Goal: Task Accomplishment & Management: Use online tool/utility

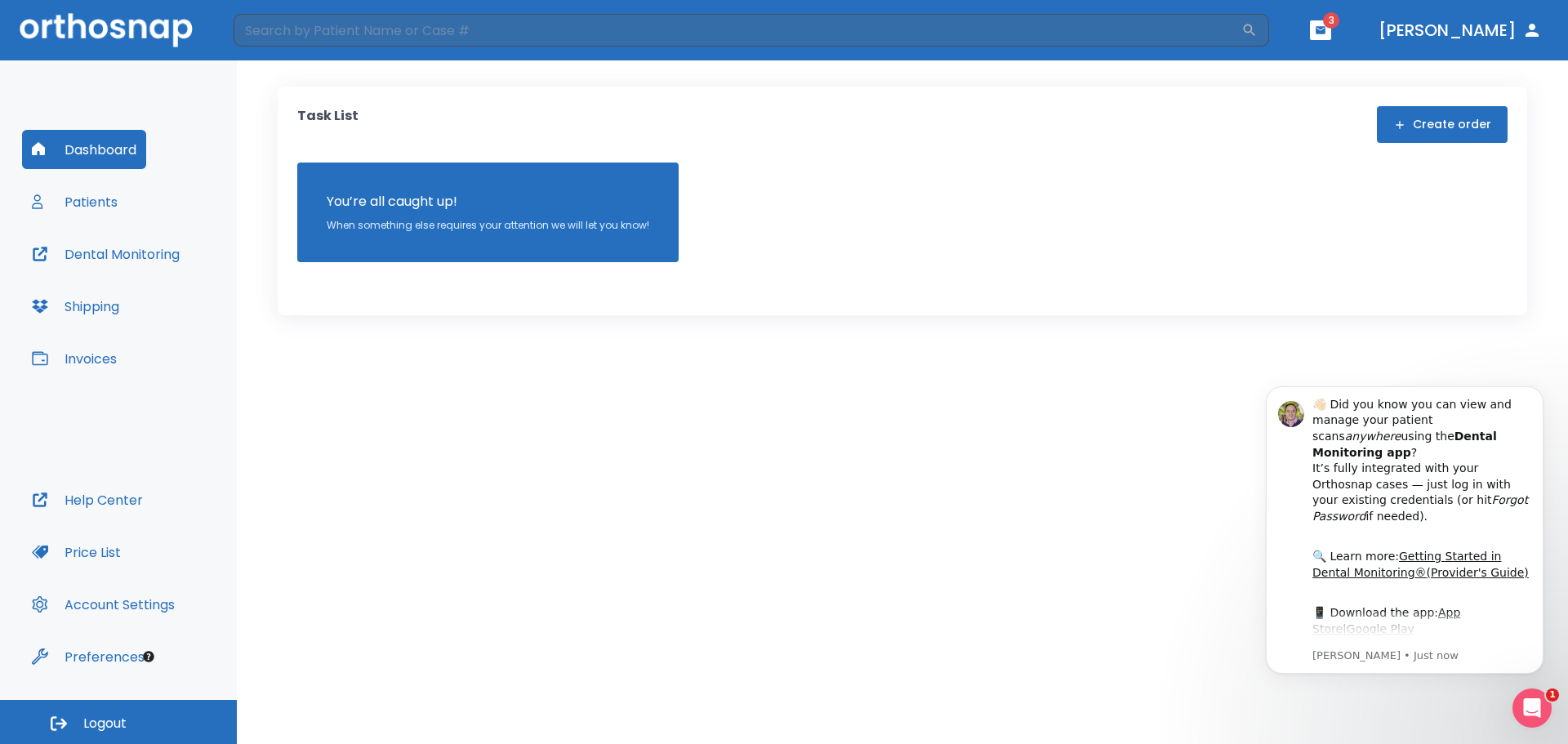
click at [99, 204] on button "Patients" at bounding box center [75, 201] width 105 height 39
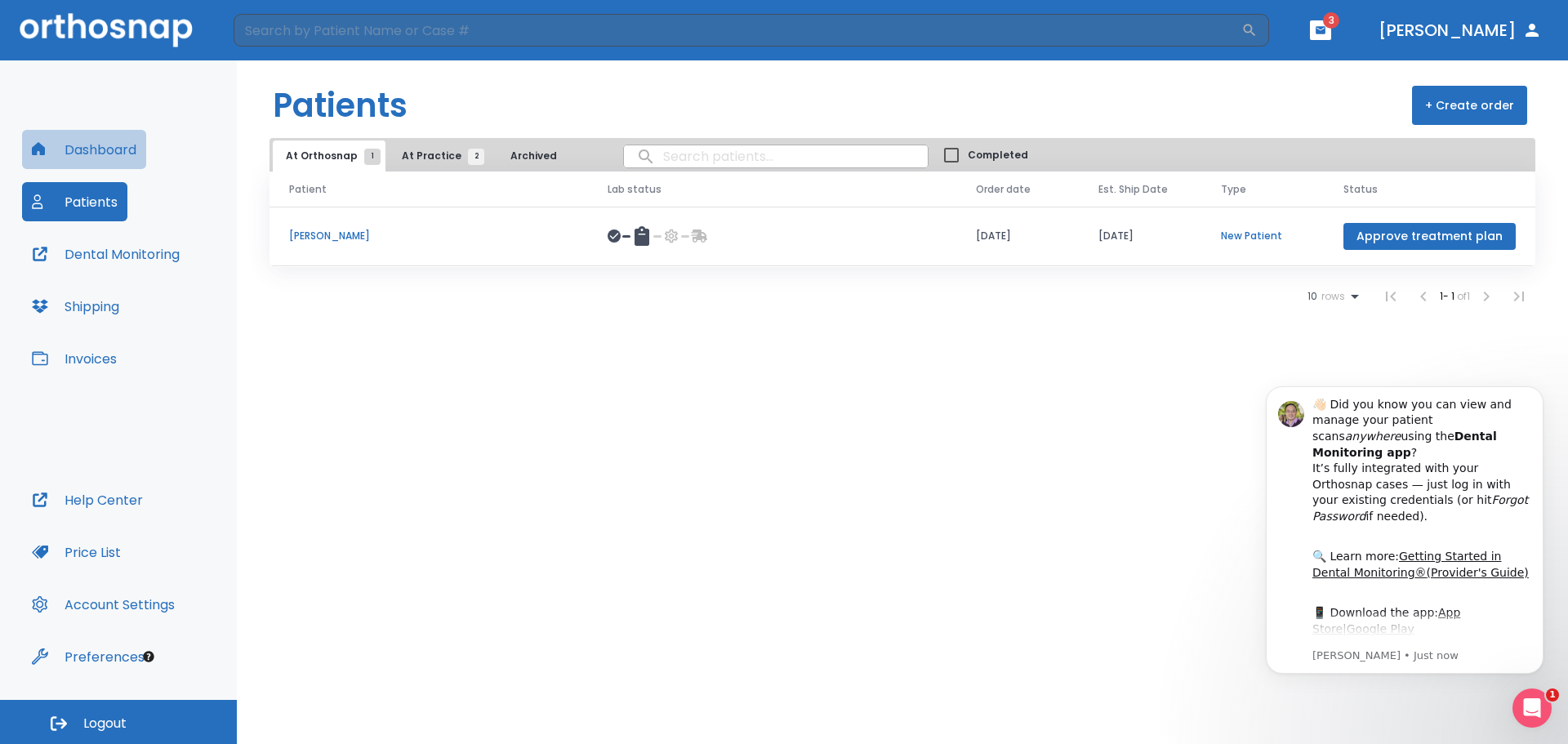
click at [96, 149] on button "Dashboard" at bounding box center [84, 149] width 124 height 39
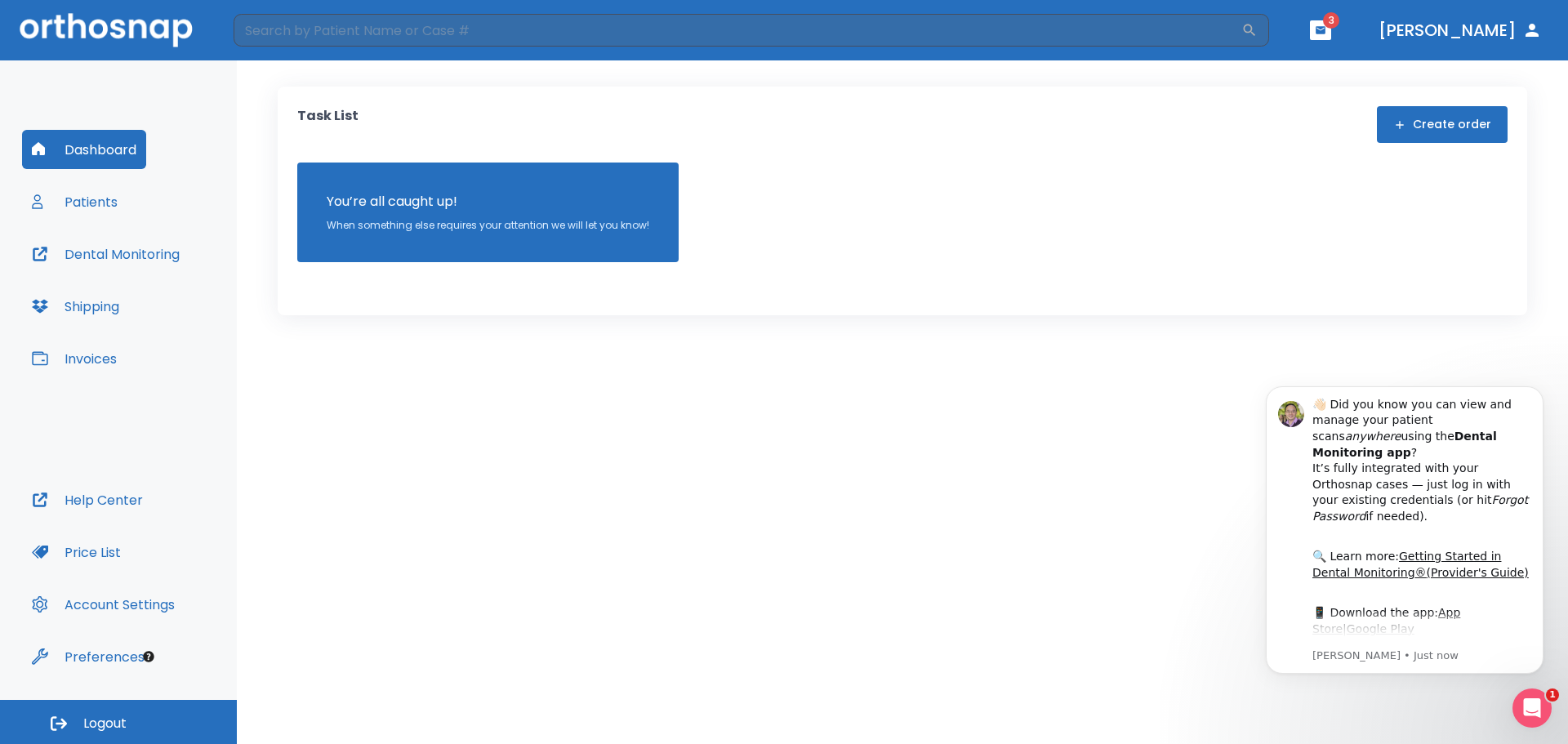
click at [109, 251] on button "Dental Monitoring" at bounding box center [105, 254] width 167 height 39
click at [77, 355] on button "Invoices" at bounding box center [74, 358] width 104 height 39
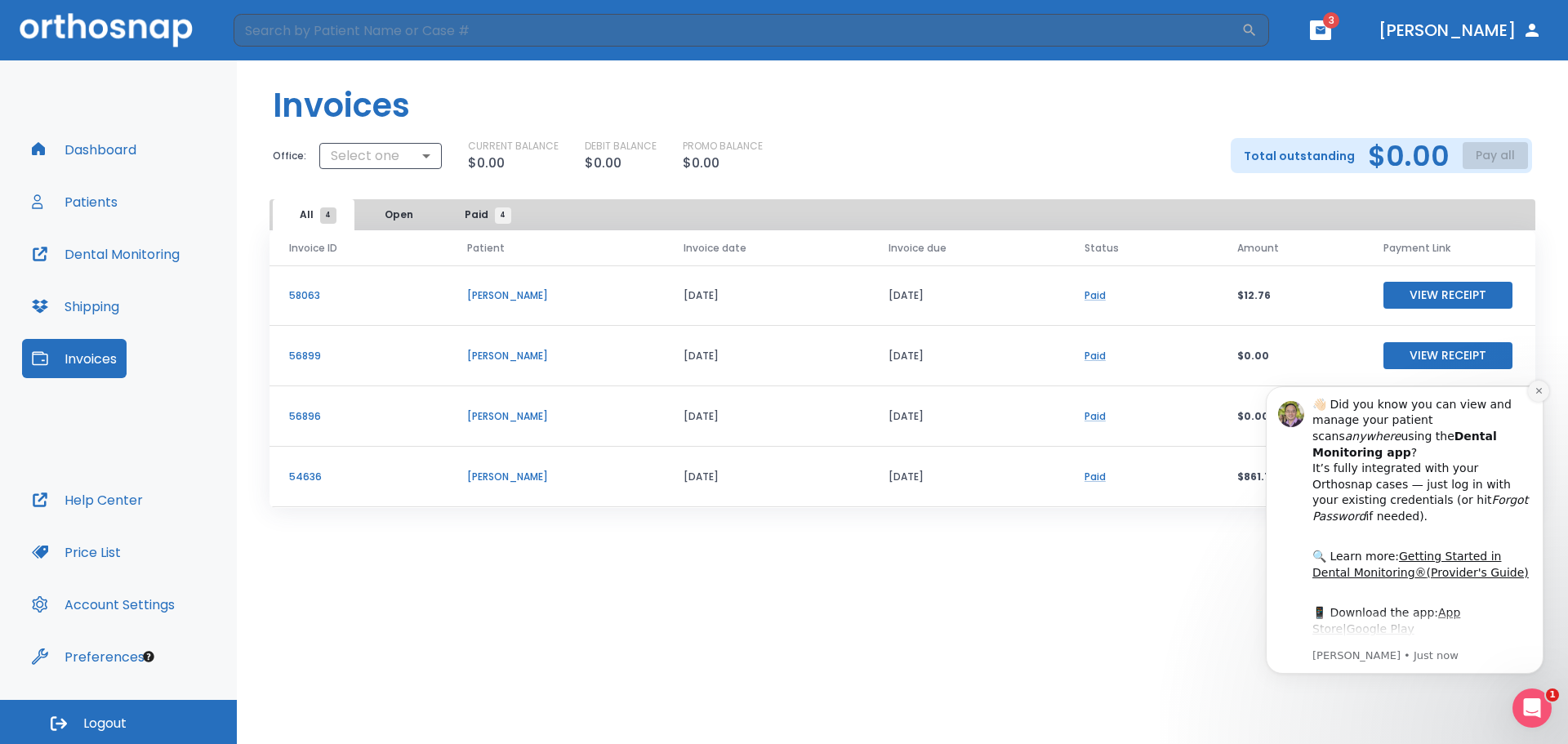
click at [1543, 391] on icon "Dismiss notification" at bounding box center [1539, 391] width 9 height 9
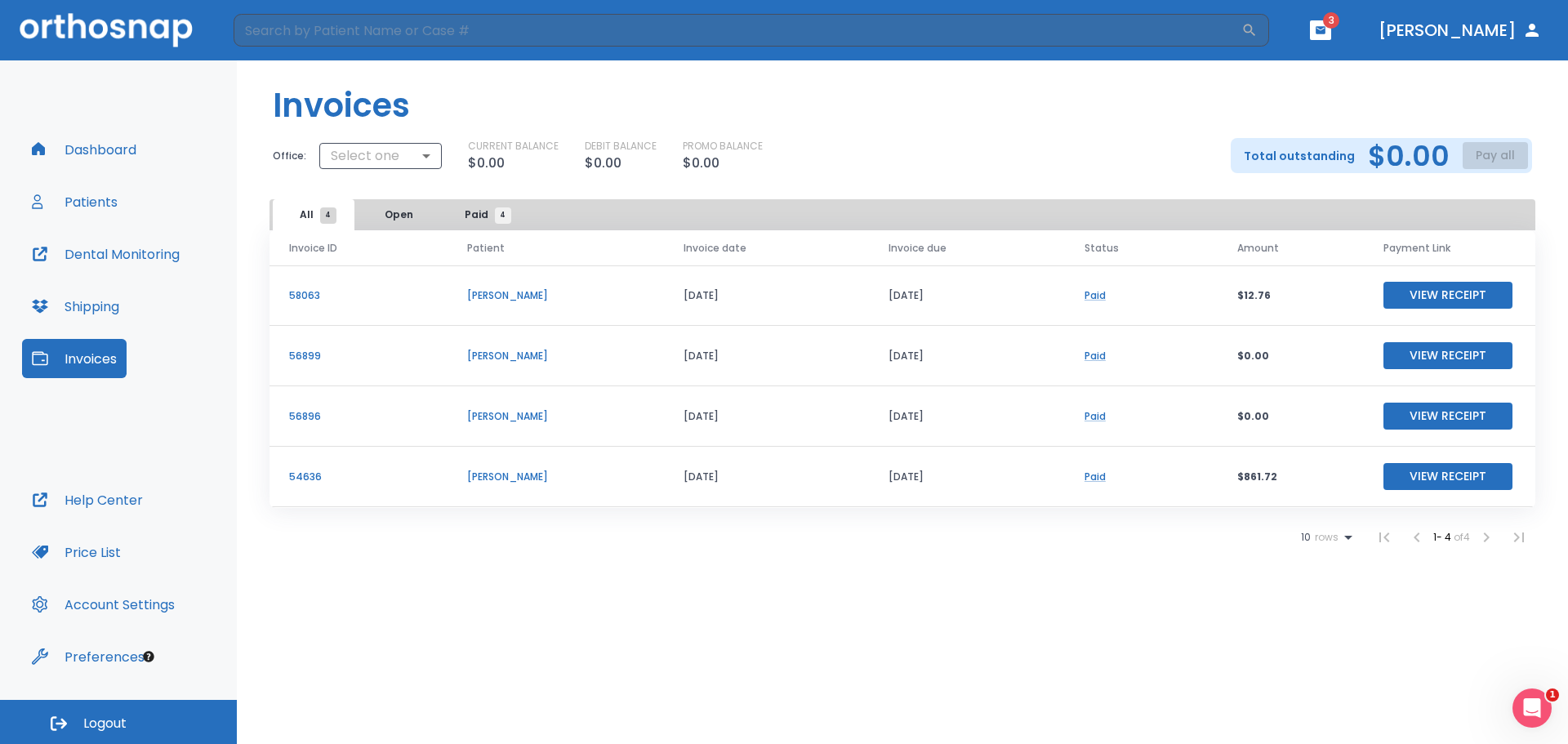
click at [1413, 473] on button "View Receipt" at bounding box center [1448, 476] width 129 height 27
click at [99, 196] on button "Patients" at bounding box center [75, 201] width 105 height 39
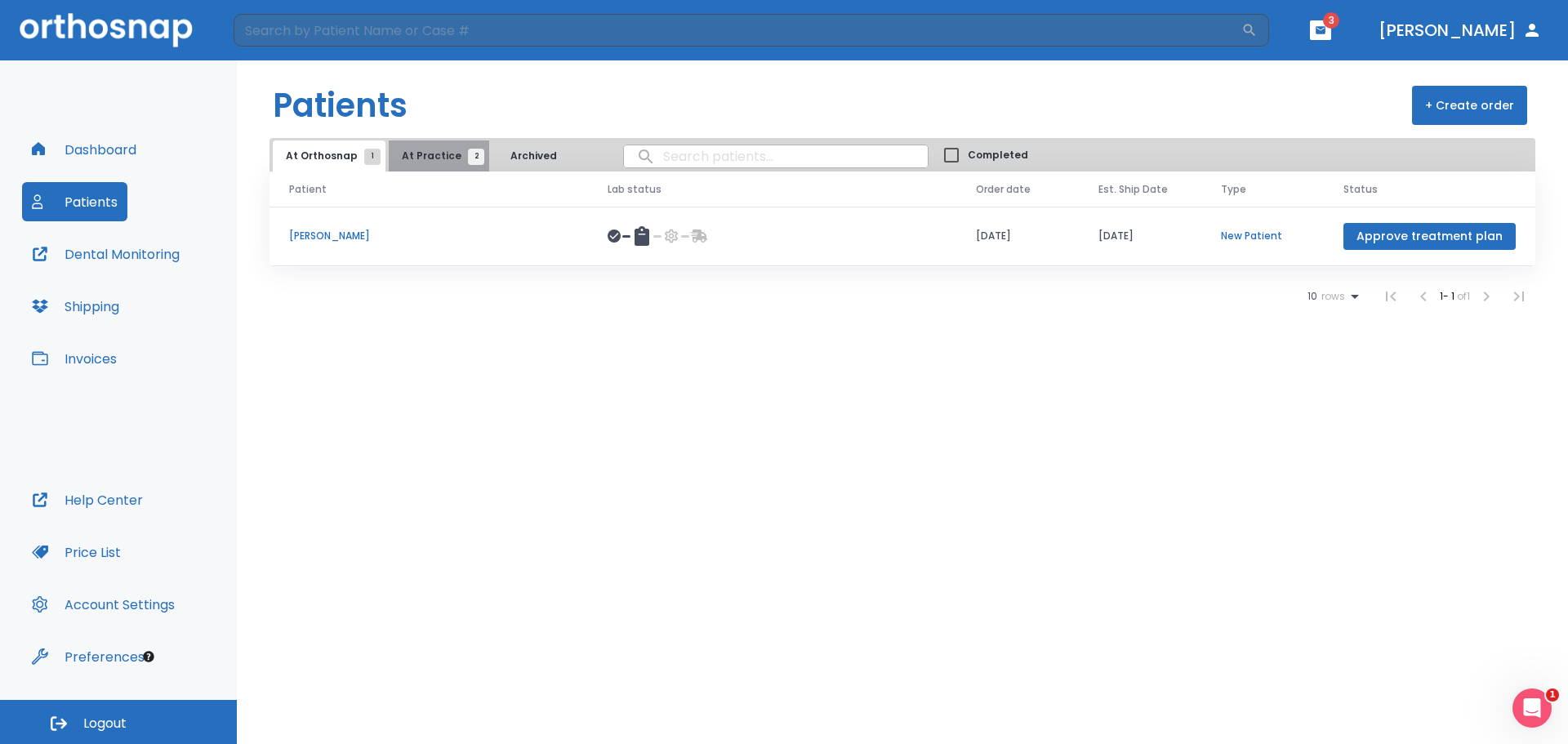
click at [436, 159] on span "At Practice 2" at bounding box center [439, 155] width 75 height 14
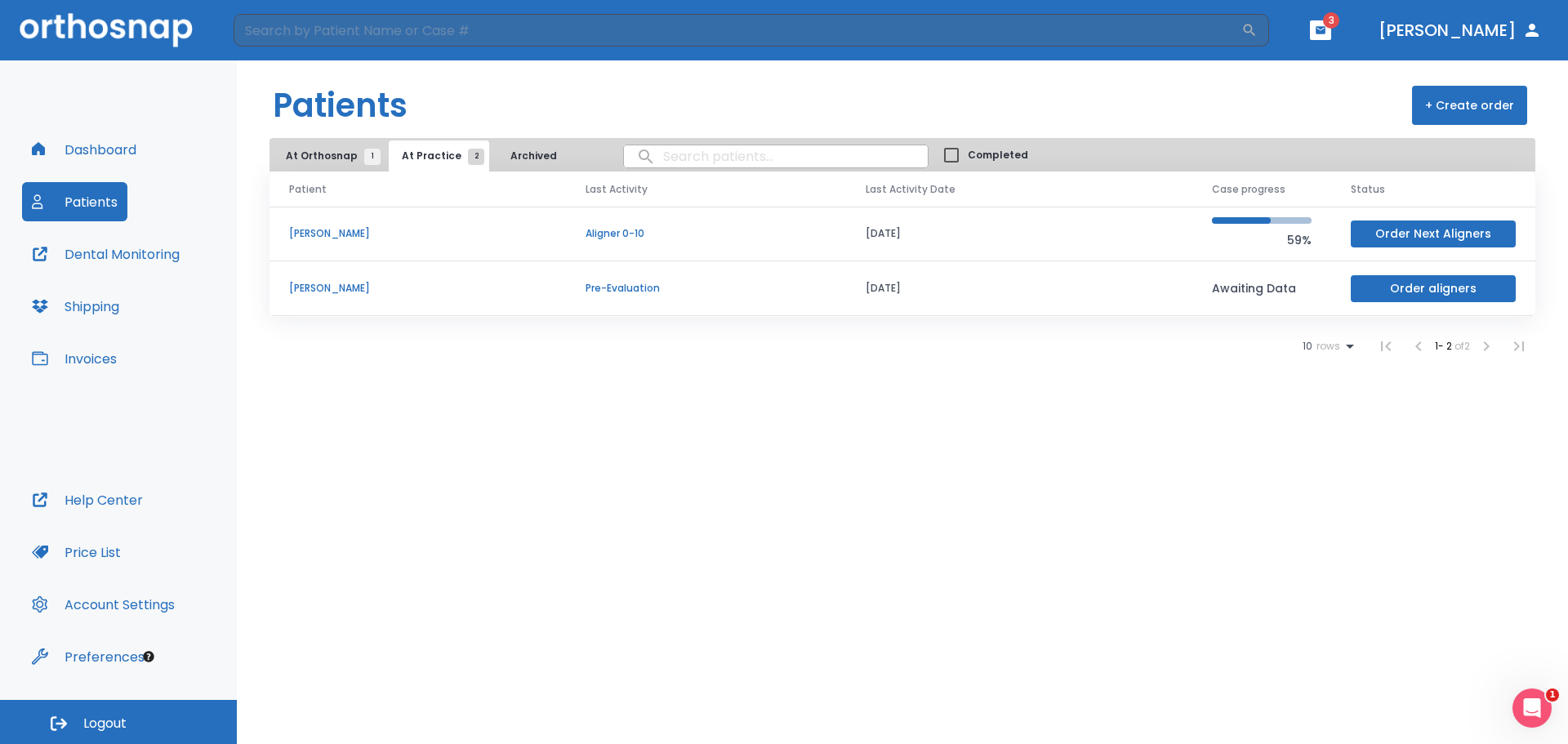
click at [328, 226] on p "[PERSON_NAME]" at bounding box center [417, 233] width 257 height 14
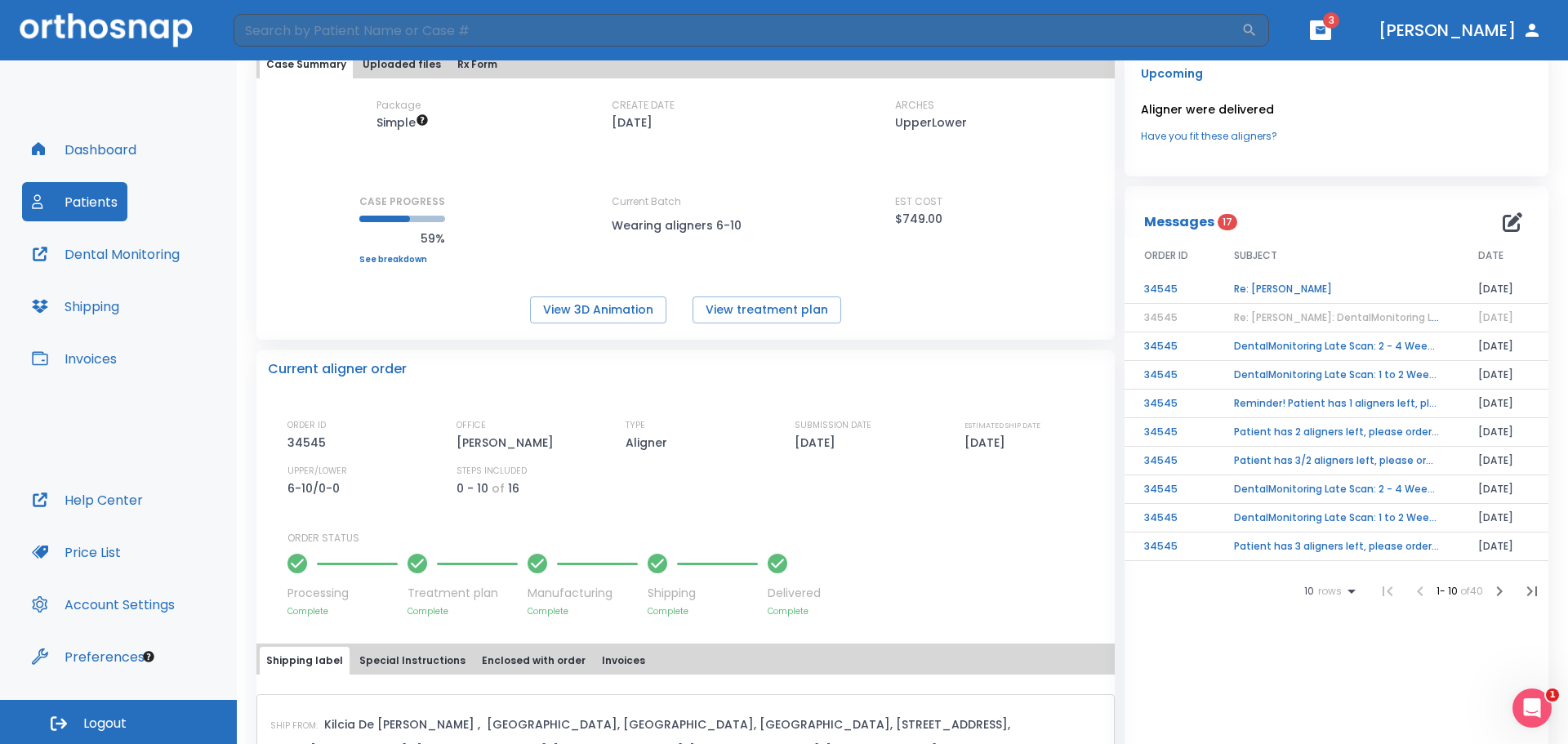
scroll to position [82, 0]
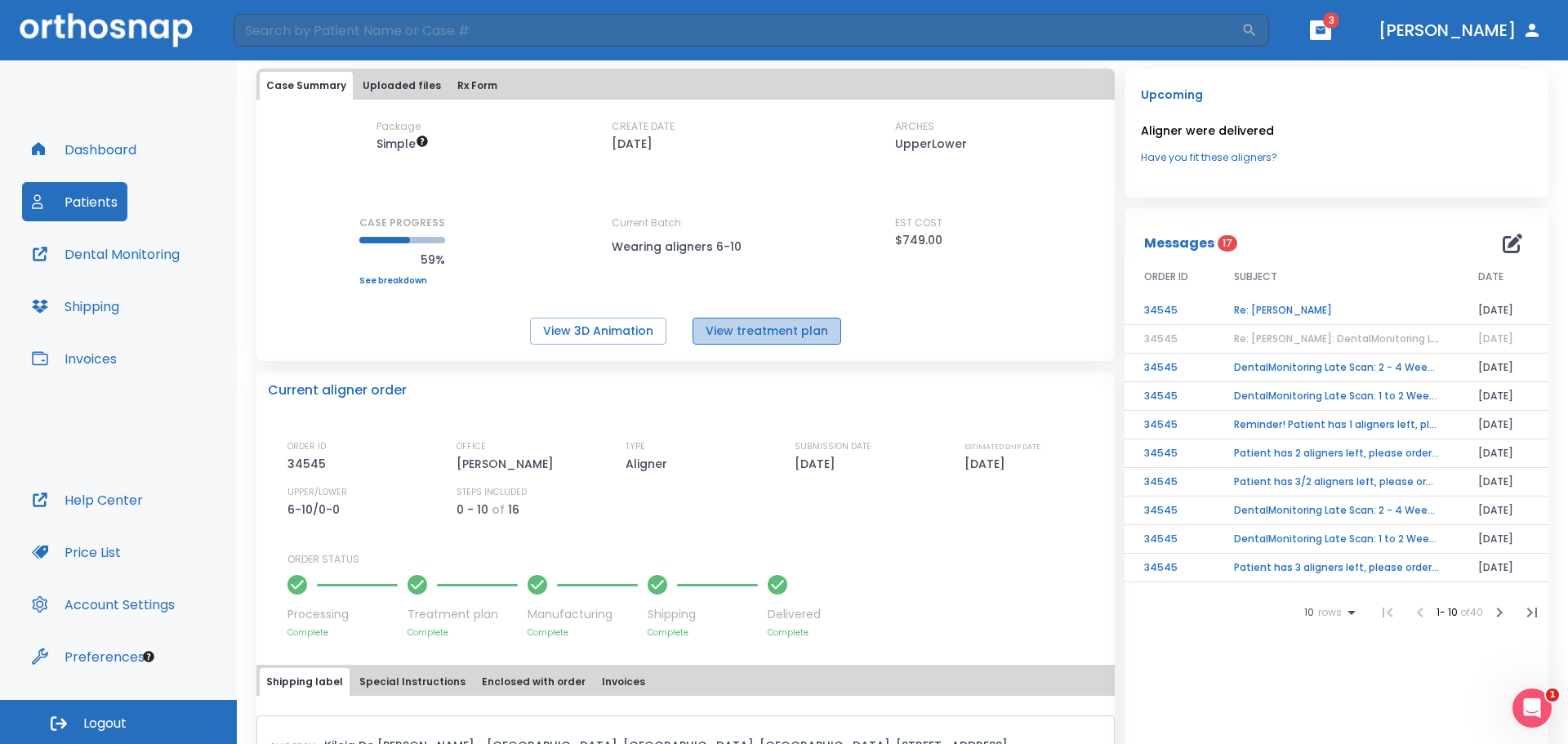
click at [764, 330] on button "View treatment plan" at bounding box center [766, 331] width 149 height 27
click at [84, 200] on button "Patients" at bounding box center [75, 201] width 105 height 39
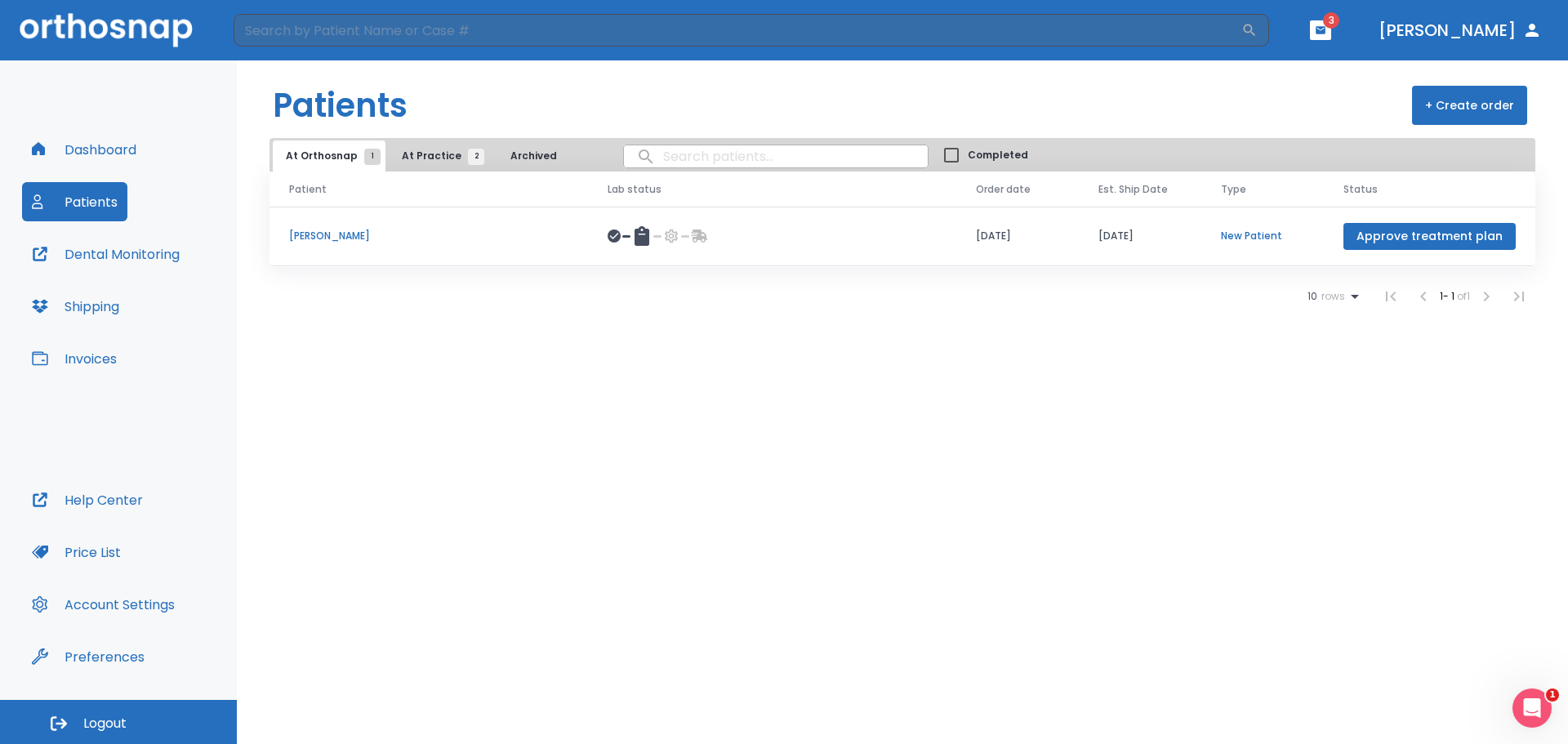
click at [423, 157] on span "At Practice 2" at bounding box center [439, 155] width 75 height 14
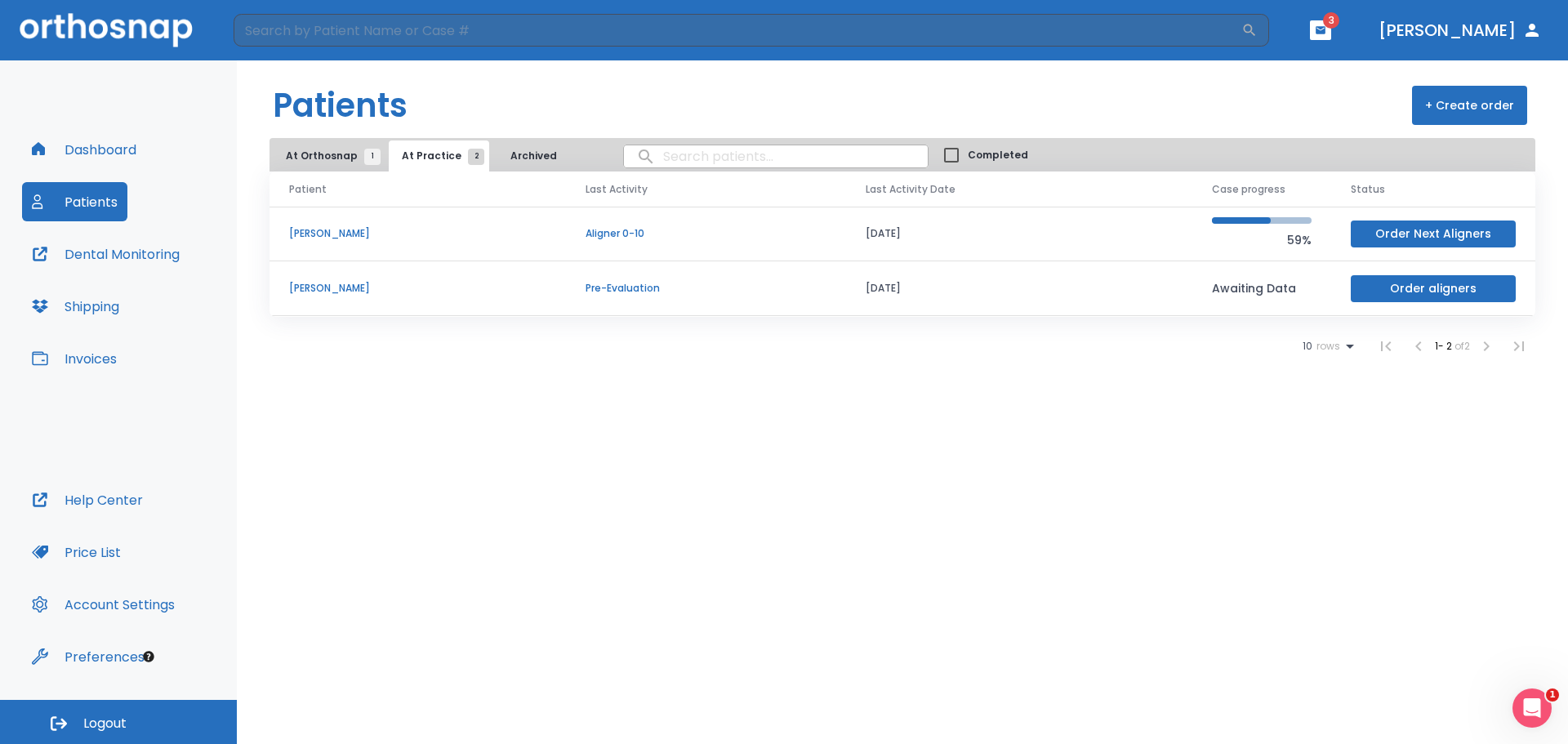
click at [1444, 232] on button "Order Next Aligners" at bounding box center [1434, 234] width 165 height 27
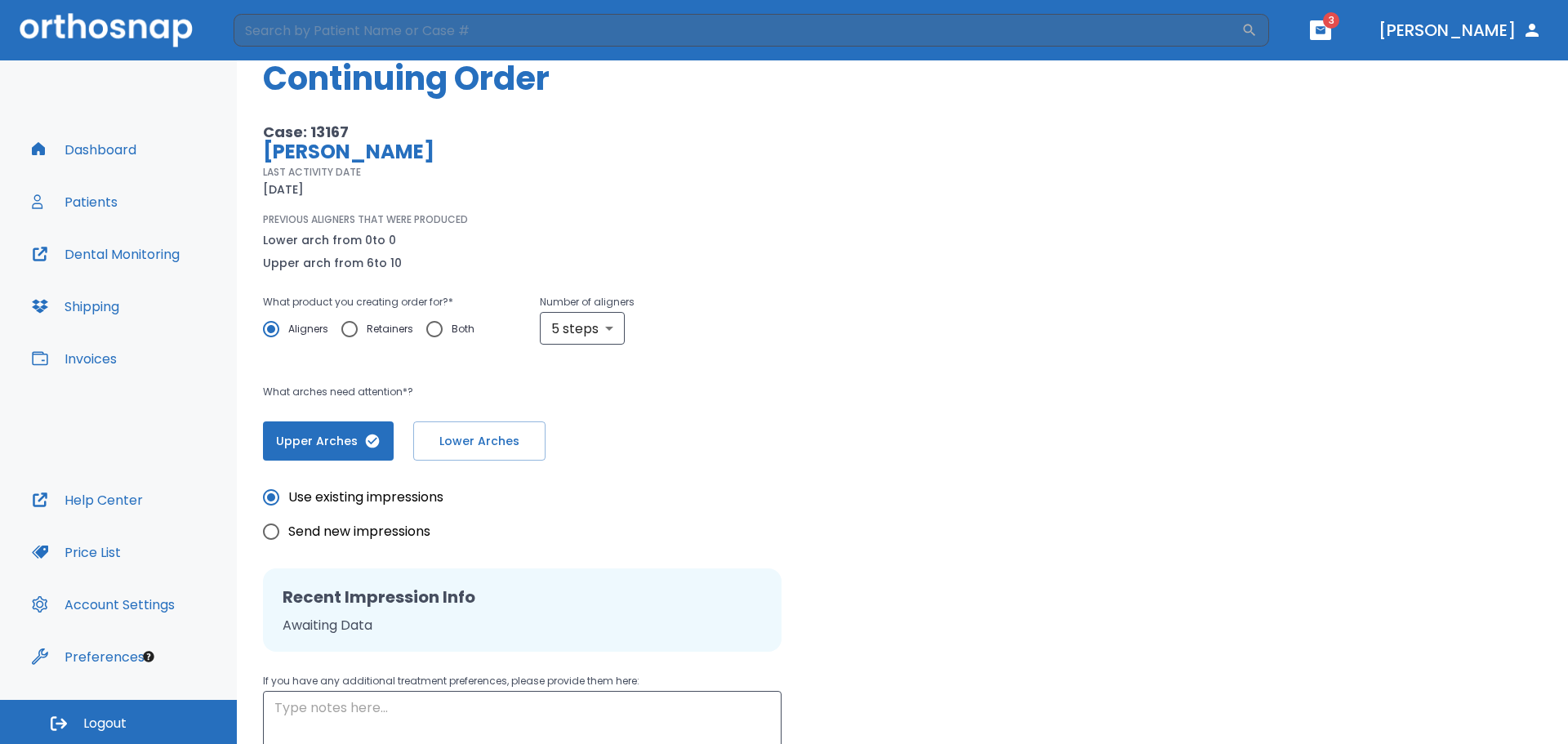
scroll to position [210, 0]
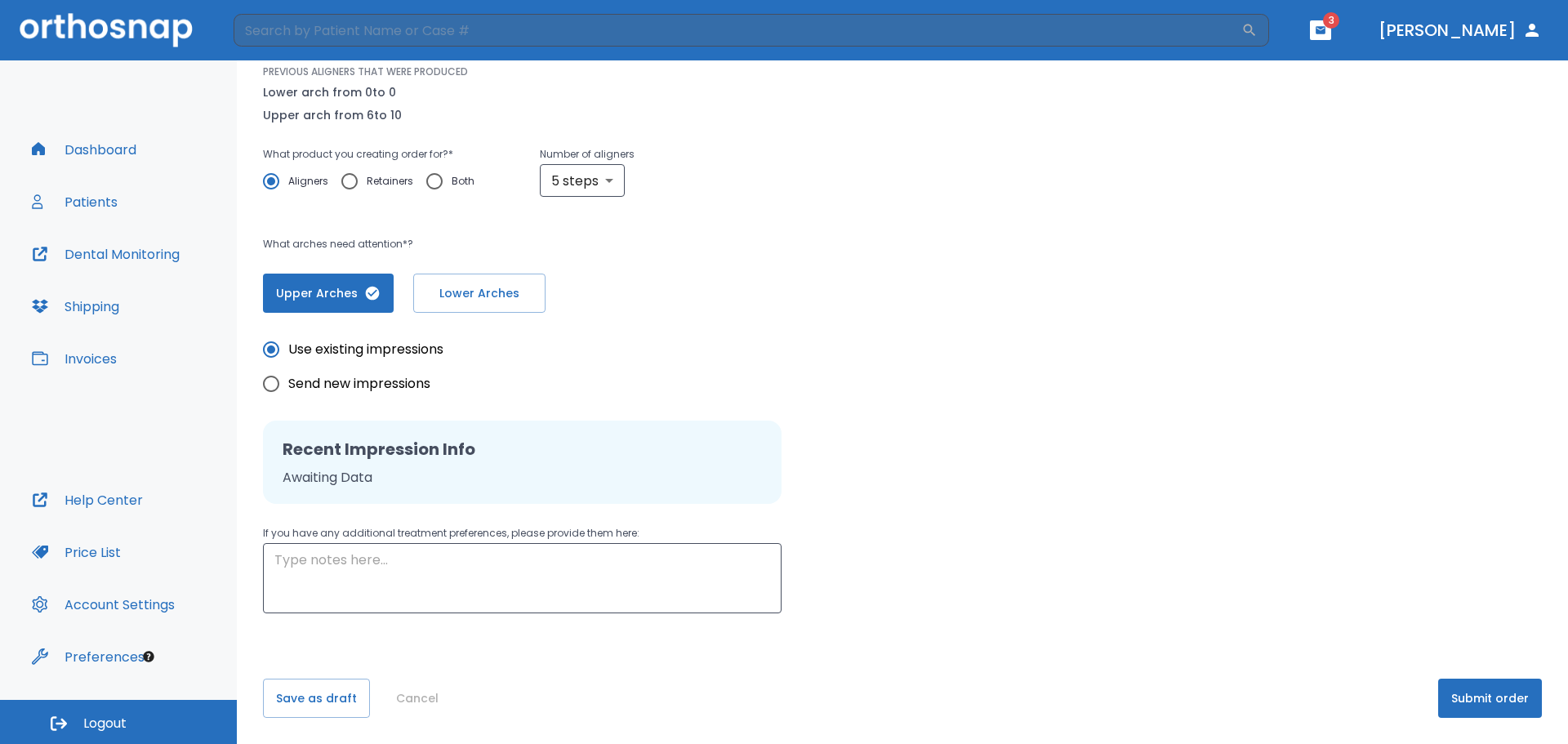
click at [267, 383] on input "Send new impressions" at bounding box center [271, 384] width 34 height 34
radio input "true"
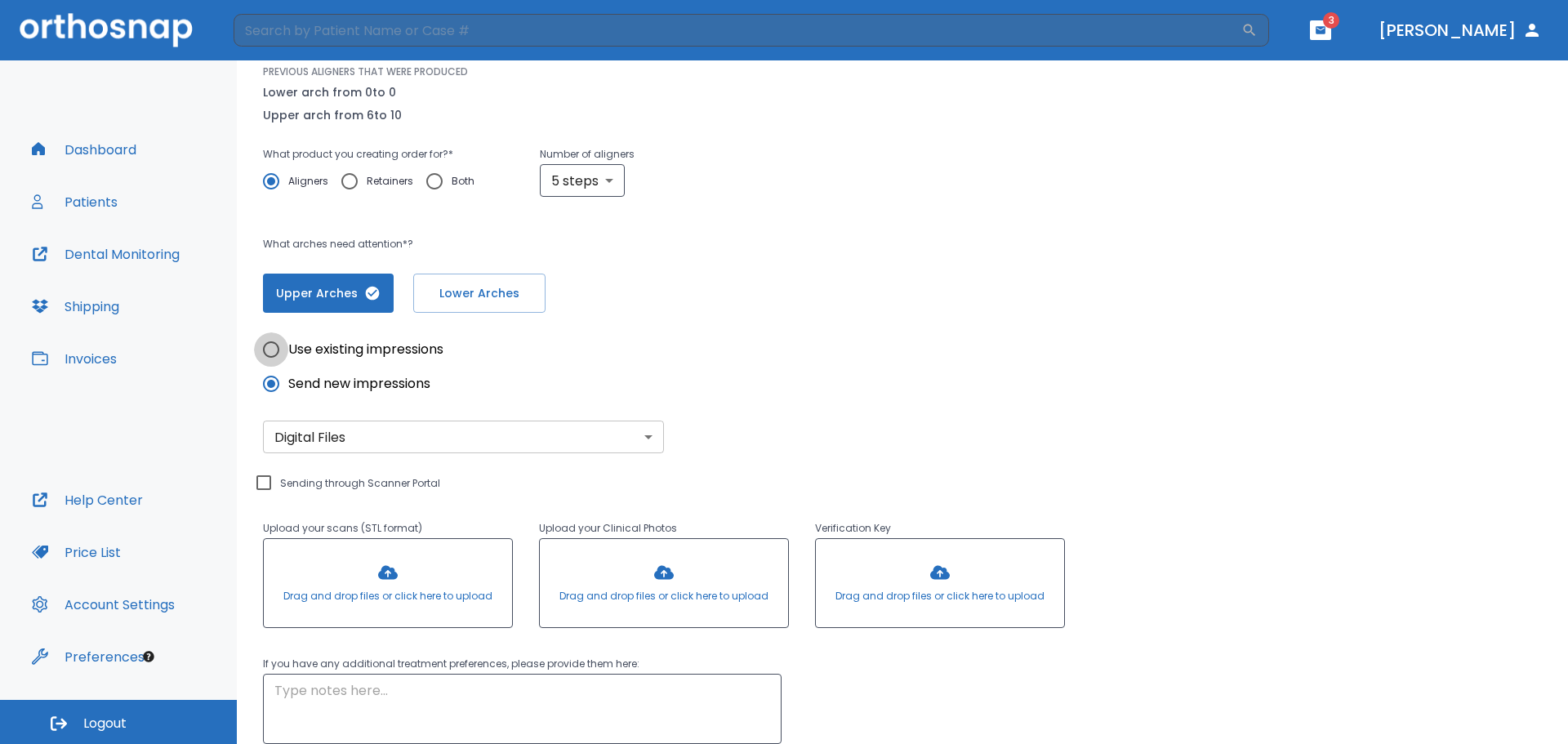
click at [270, 355] on input "Use existing impressions" at bounding box center [271, 349] width 34 height 34
radio input "true"
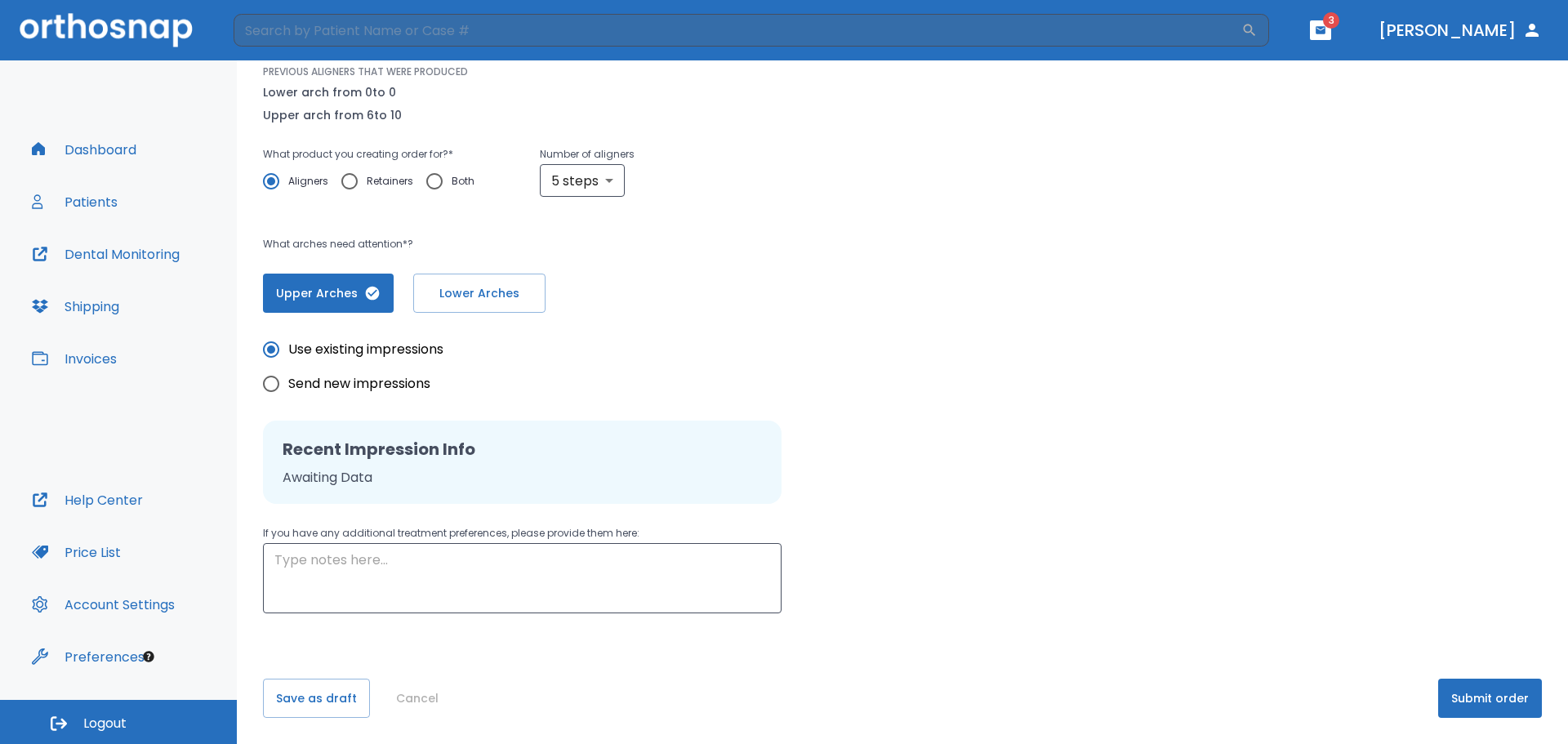
click at [1477, 693] on button "Submit order" at bounding box center [1490, 698] width 104 height 39
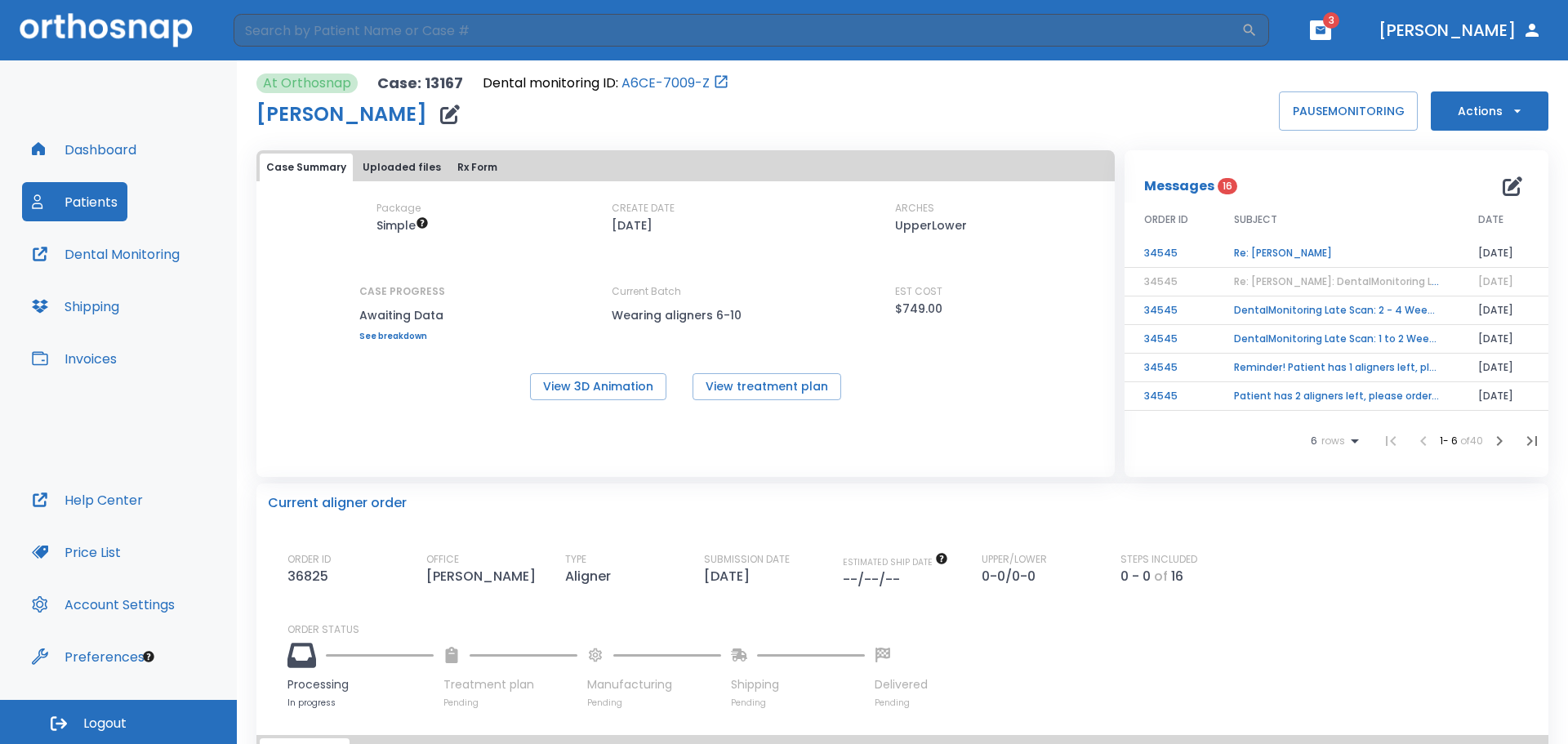
scroll to position [82, 0]
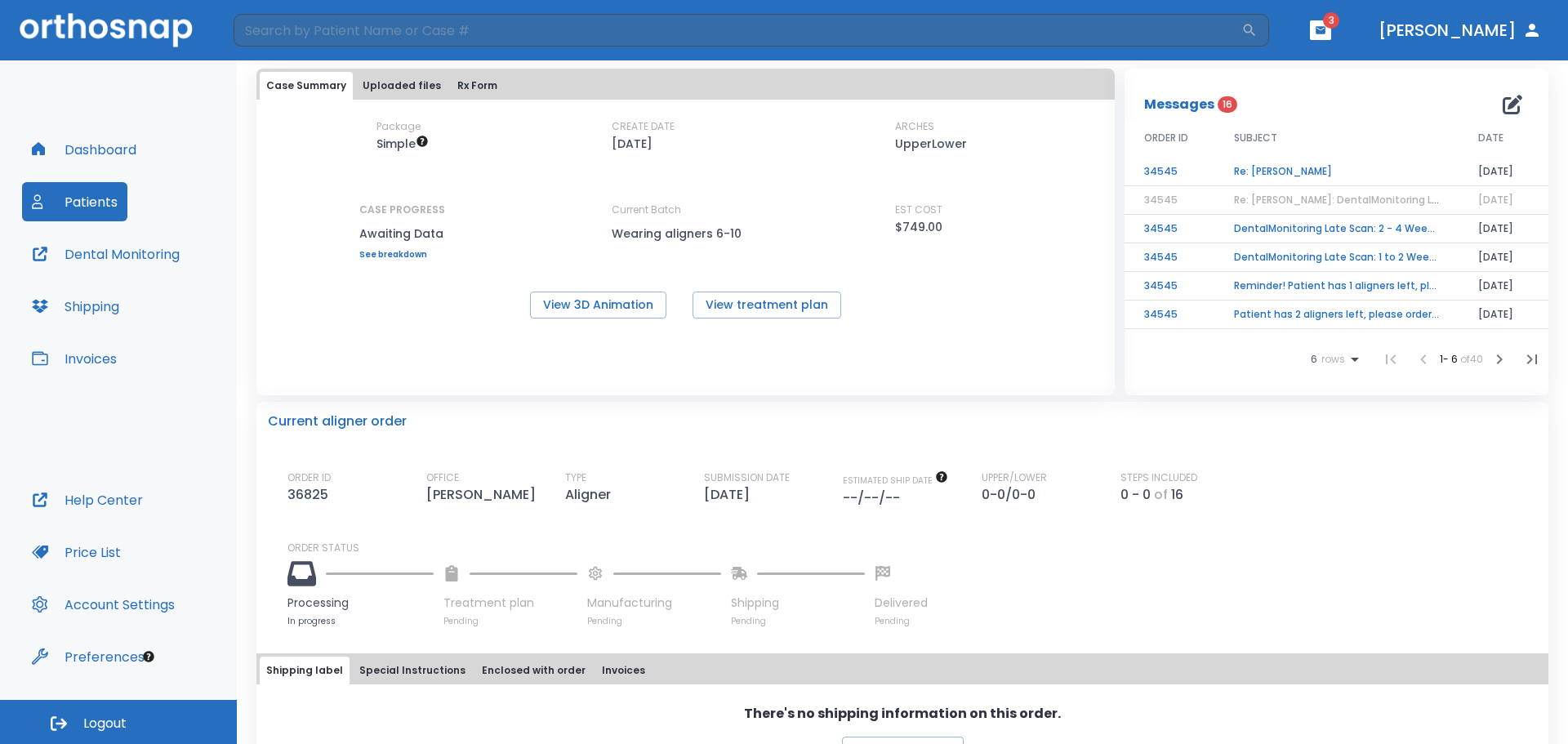
click at [1351, 358] on icon at bounding box center [1356, 359] width 8 height 4
click at [1324, 516] on p "100" at bounding box center [1317, 518] width 16 height 14
click at [1490, 361] on icon "button" at bounding box center [1499, 359] width 20 height 20
click at [1497, 361] on icon "button" at bounding box center [1500, 359] width 6 height 10
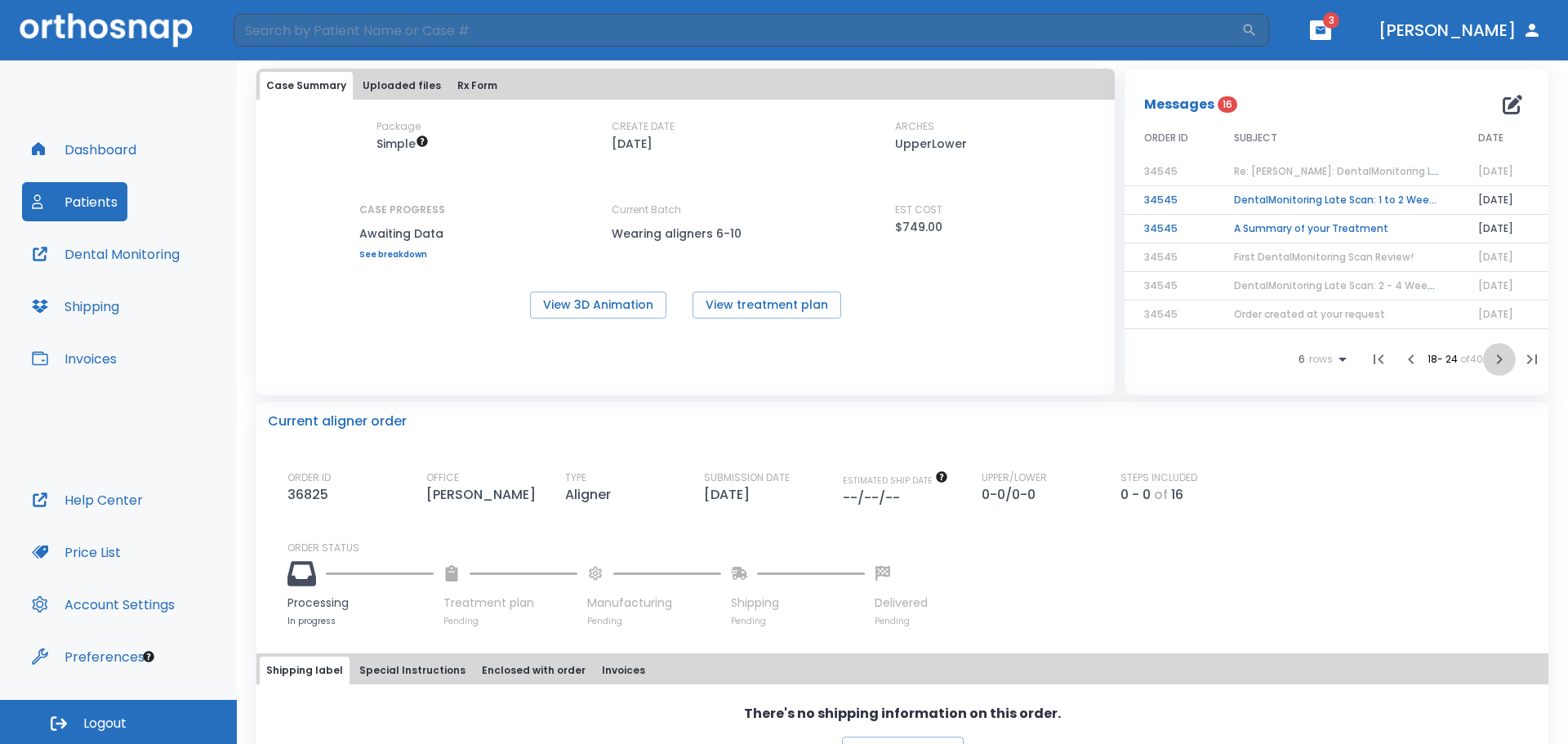
click at [1497, 361] on icon "button" at bounding box center [1500, 359] width 6 height 10
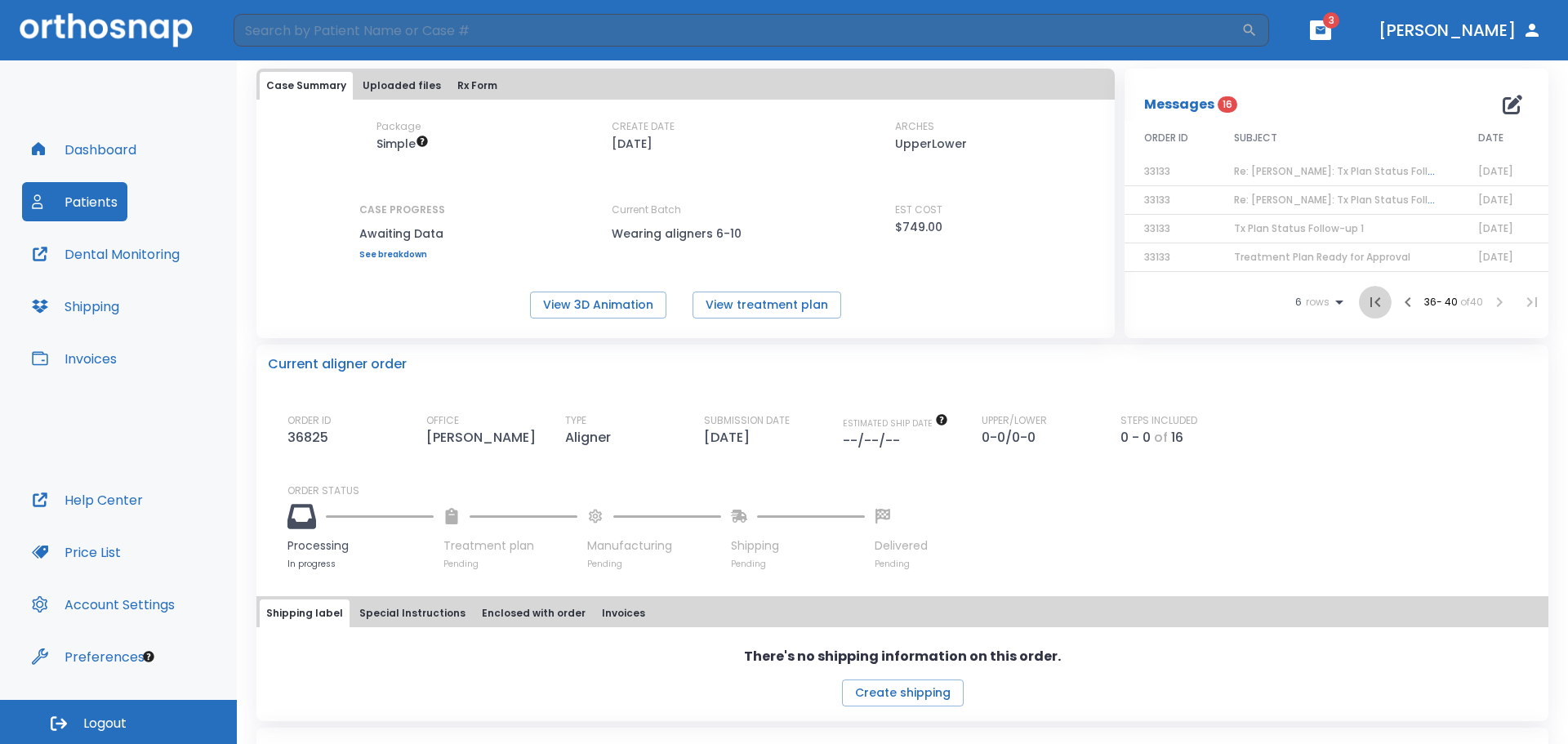
click at [1368, 305] on icon "button" at bounding box center [1375, 302] width 20 height 20
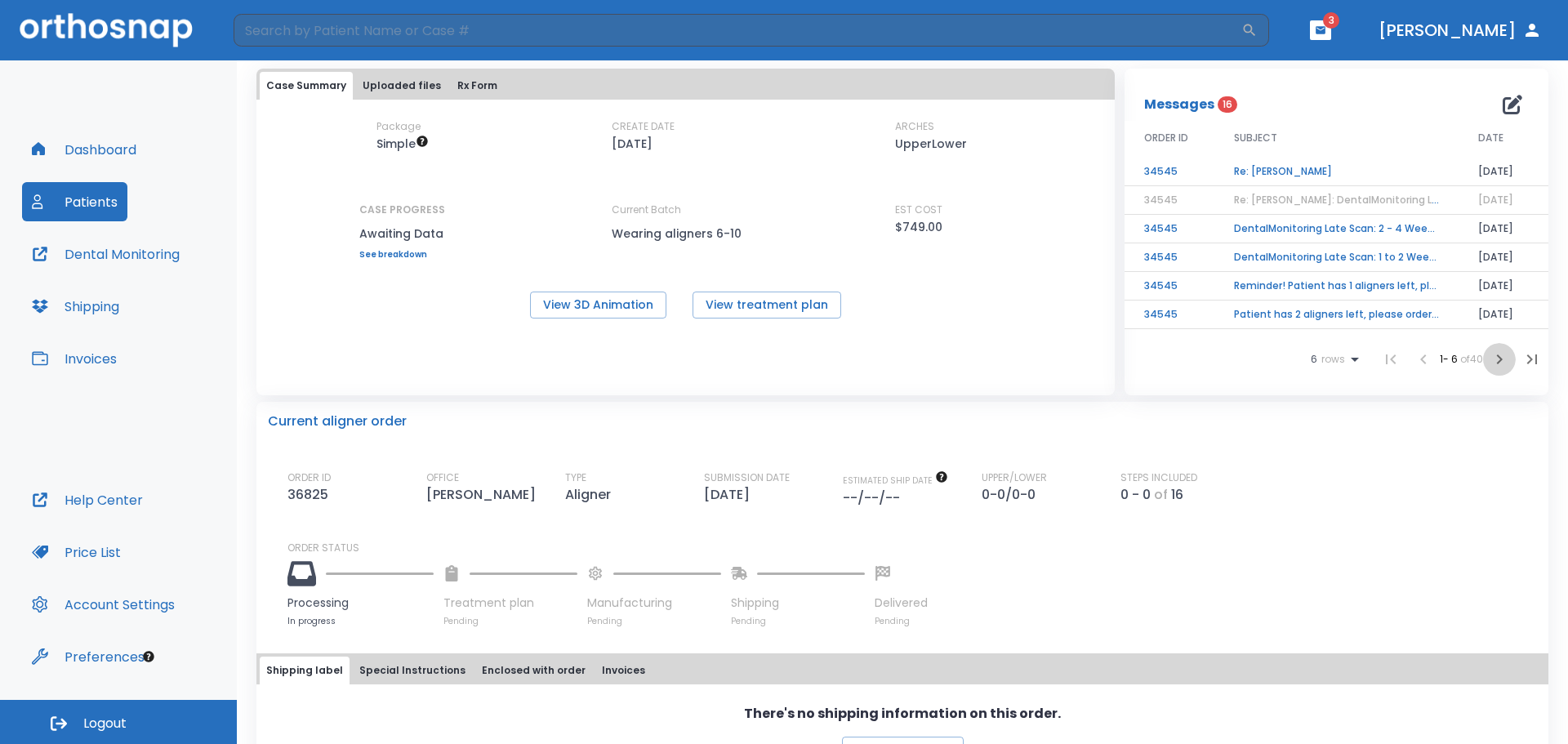
click at [1497, 358] on icon "button" at bounding box center [1500, 359] width 6 height 10
click at [1266, 288] on td "Re: [PERSON_NAME]" at bounding box center [1337, 286] width 245 height 29
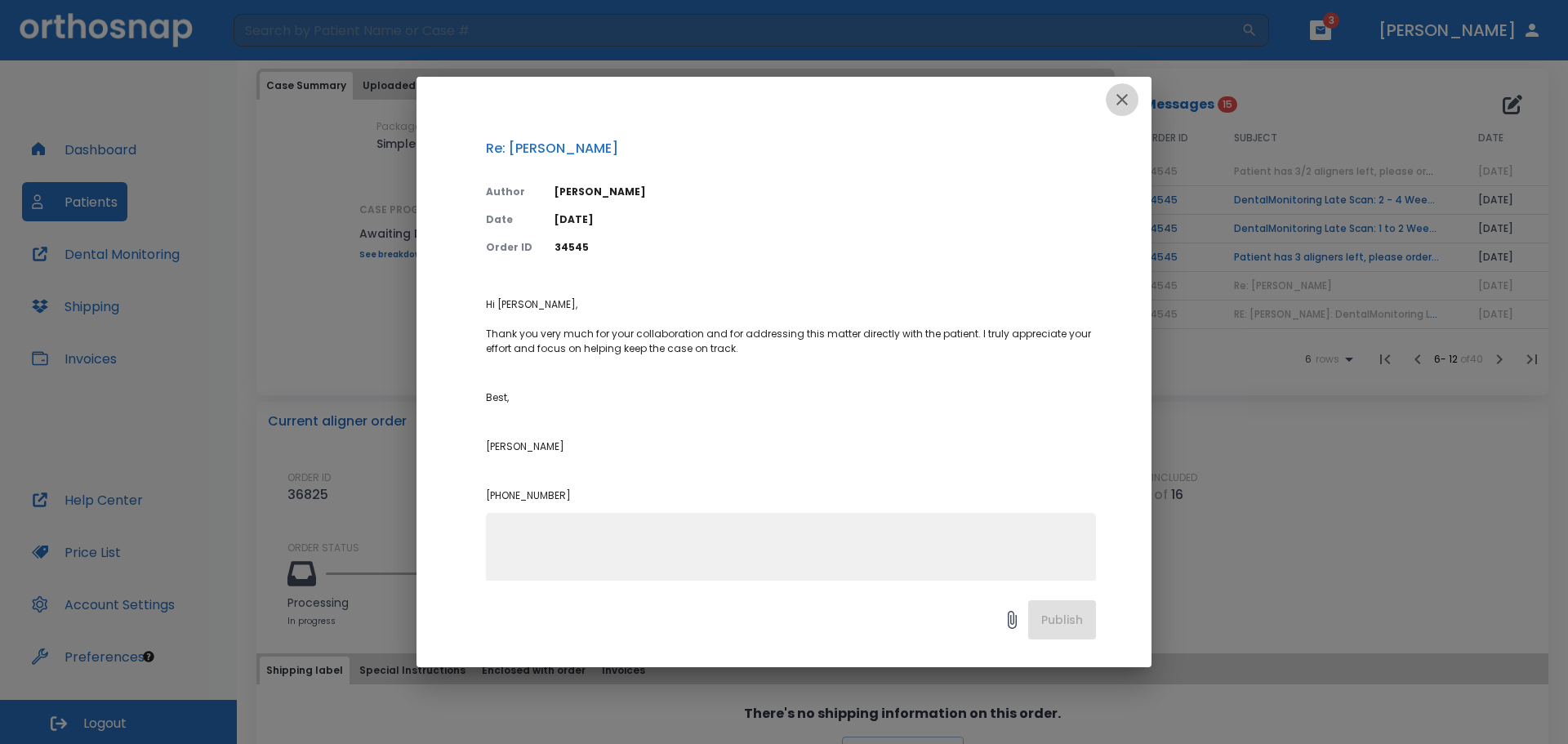
click at [1123, 99] on icon "button" at bounding box center [1122, 99] width 11 height 11
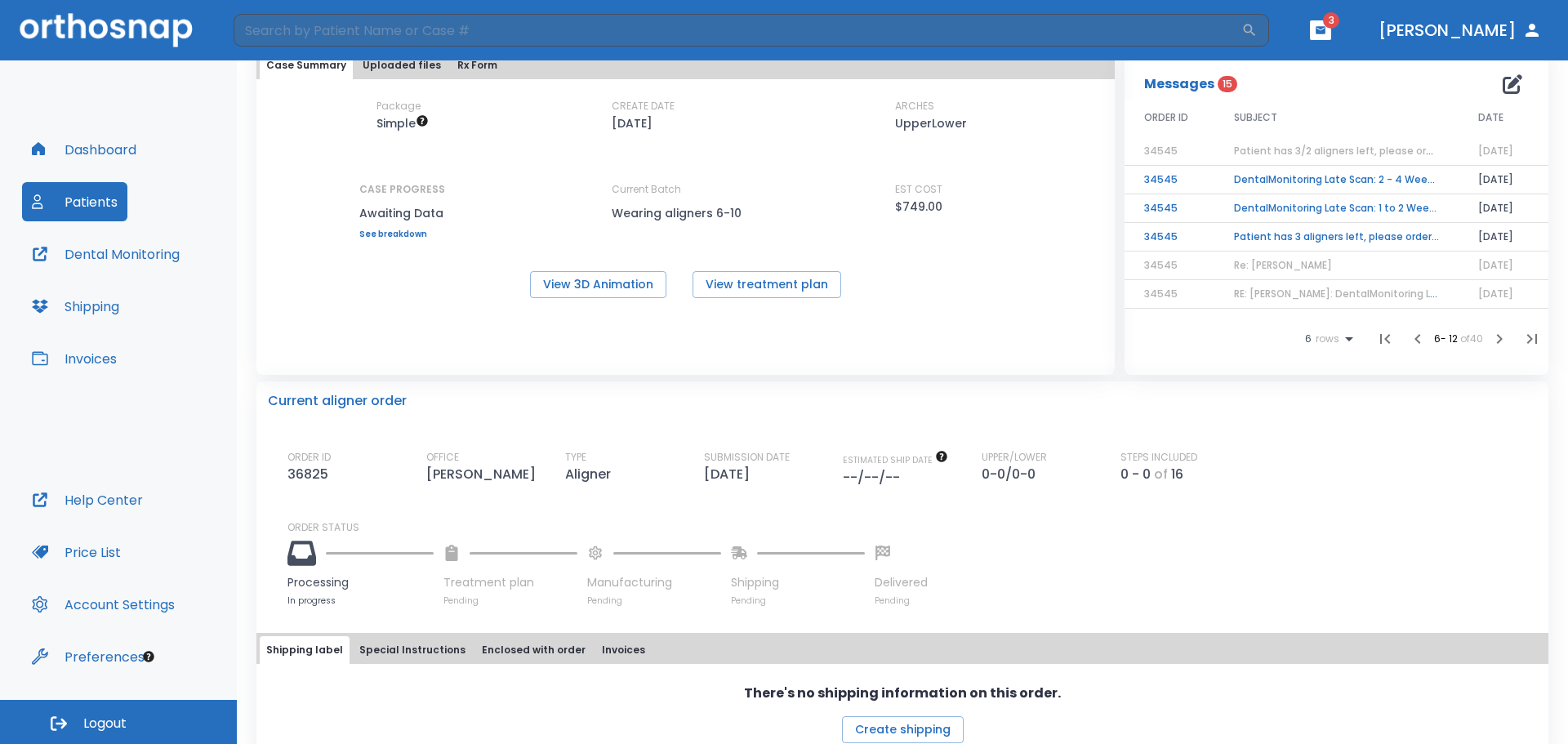
scroll to position [101, 0]
click at [1326, 296] on span "RE: [PERSON_NAME]: DentalMonitoring Late Scan: 1 to 2 Weeks Notification | [131…" at bounding box center [1458, 294] width 448 height 14
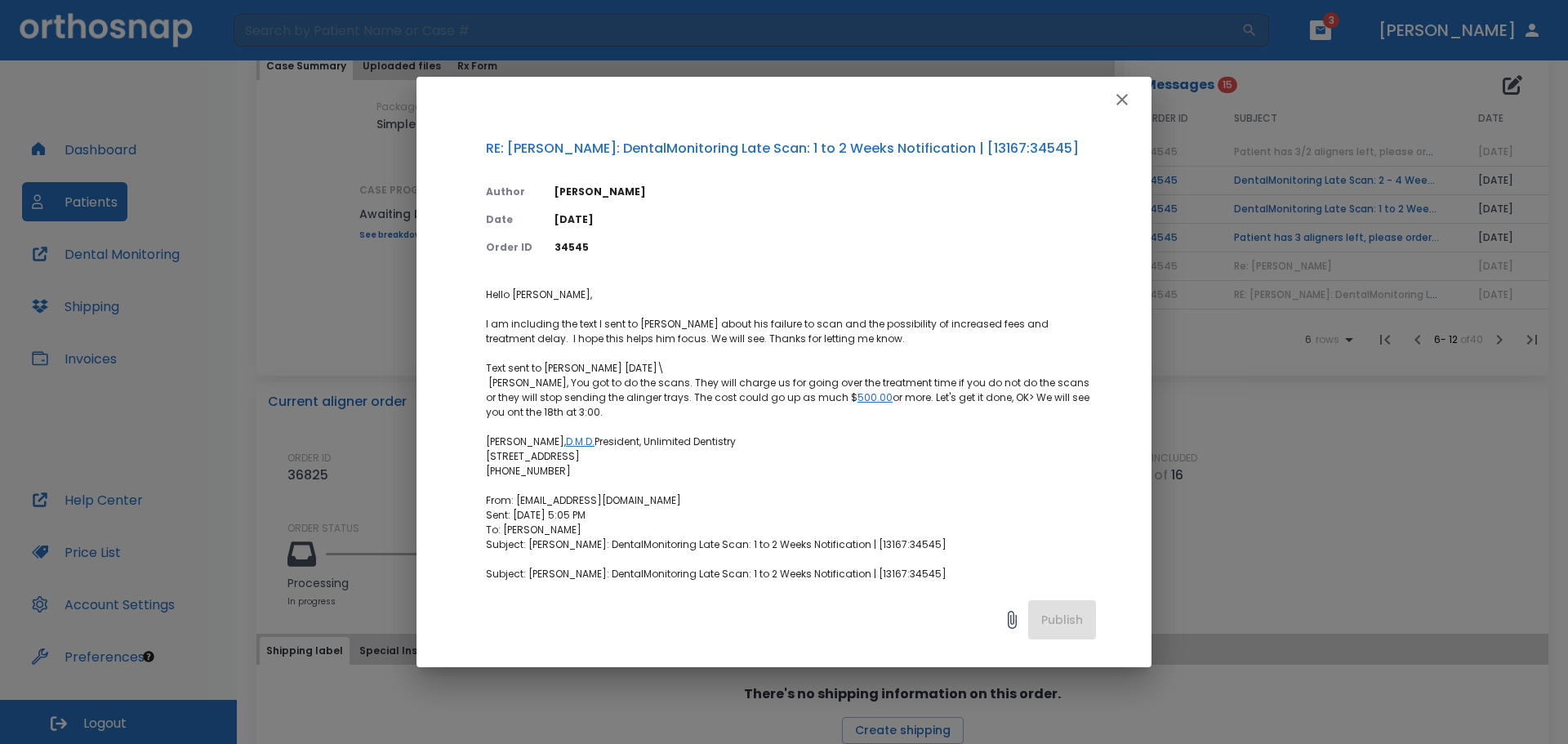
click at [1121, 100] on icon "button" at bounding box center [1122, 99] width 11 height 11
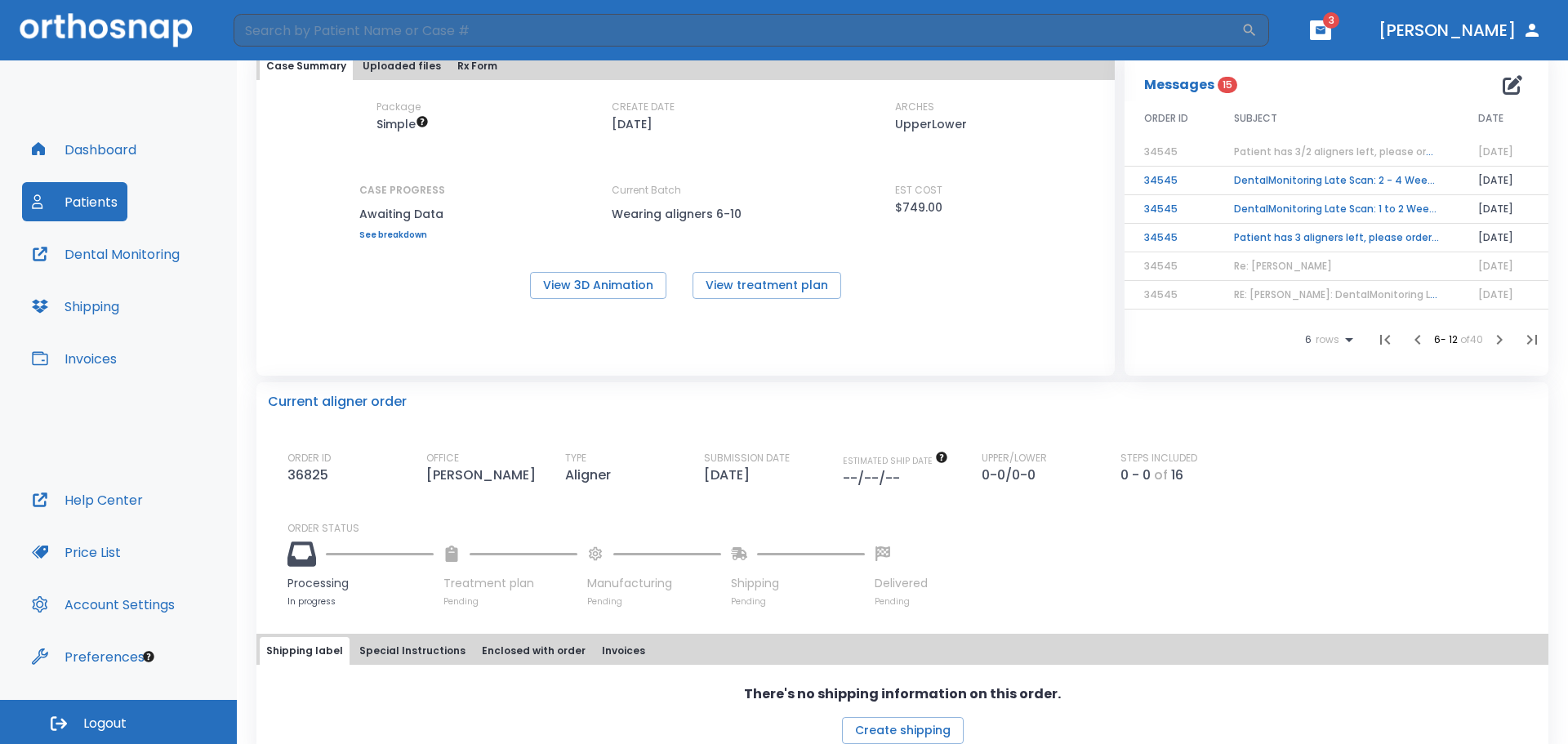
click at [1494, 341] on icon "button" at bounding box center [1499, 339] width 20 height 20
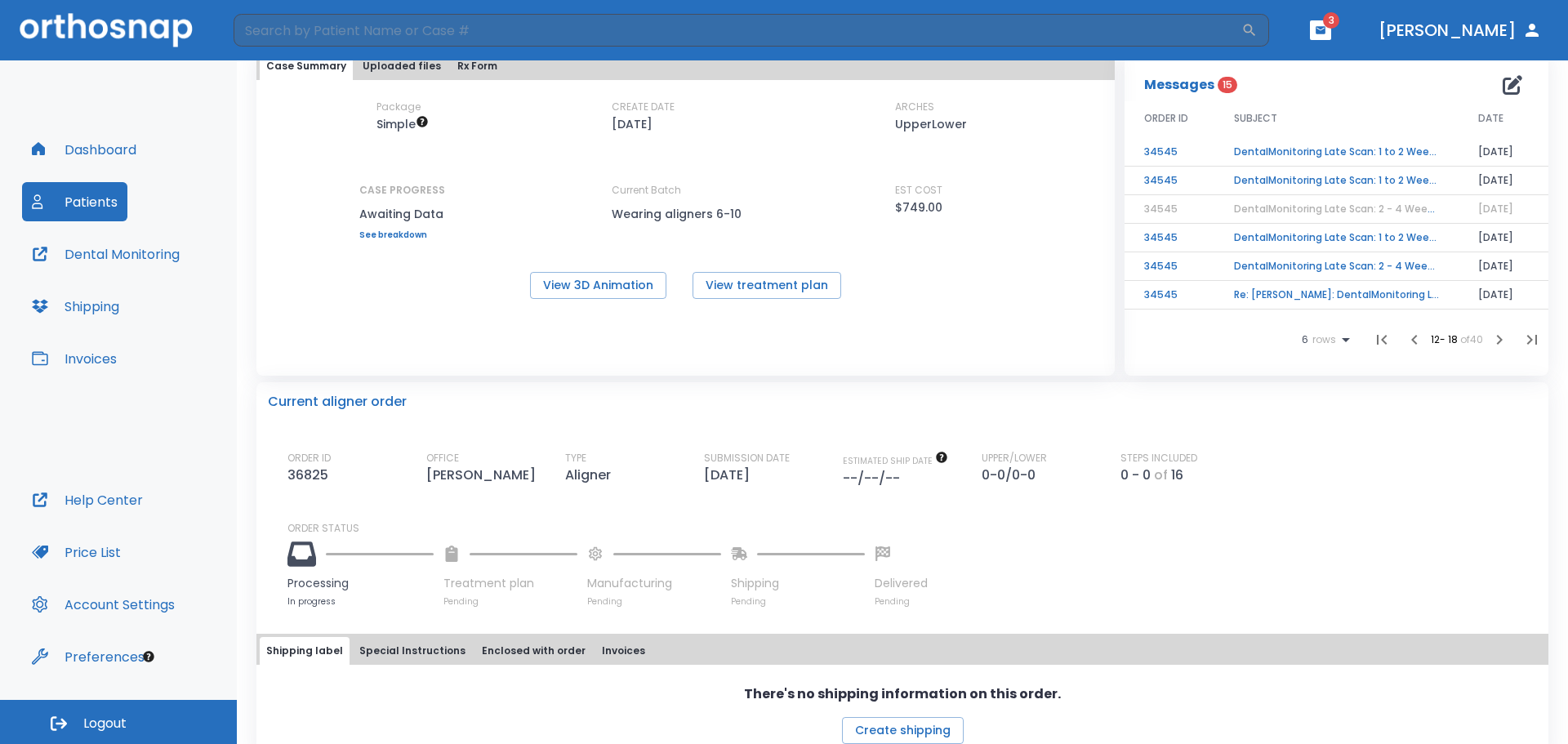
click at [1494, 341] on icon "button" at bounding box center [1499, 339] width 20 height 20
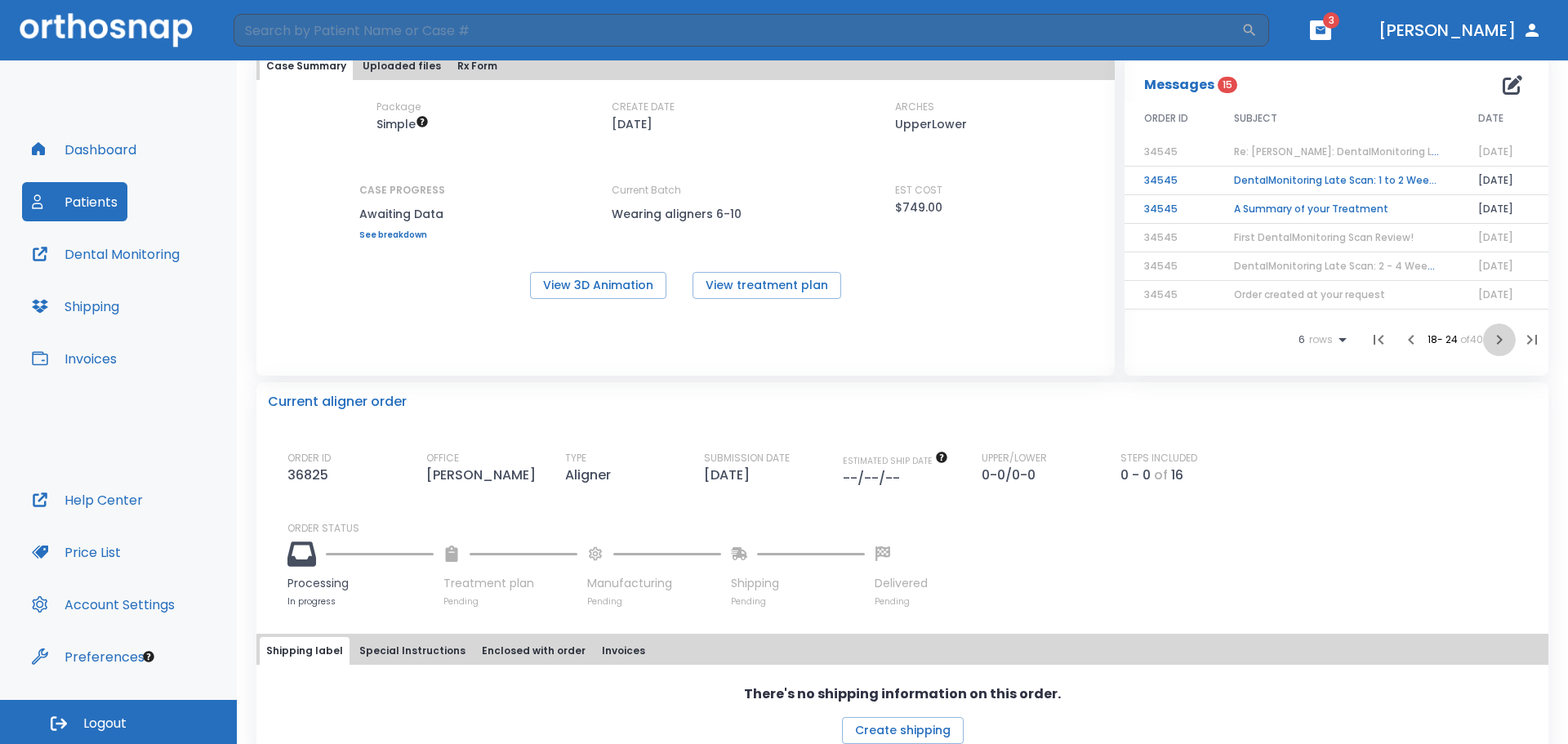
click at [1494, 341] on icon "button" at bounding box center [1499, 339] width 20 height 20
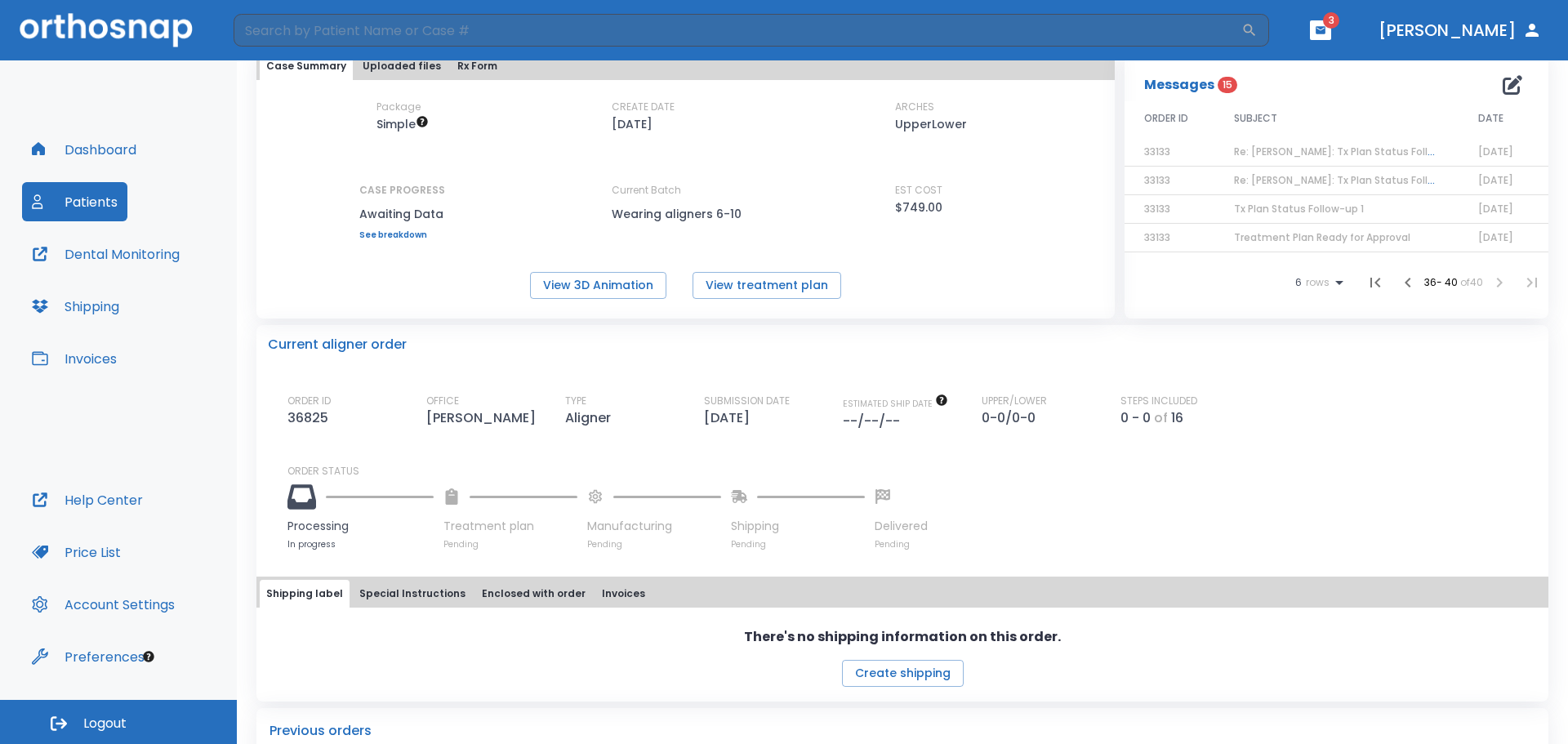
click at [1494, 341] on div "Current aligner order" at bounding box center [902, 344] width 1269 height 20
click at [1346, 234] on span "Treatment Plan Ready for Approval" at bounding box center [1323, 237] width 177 height 14
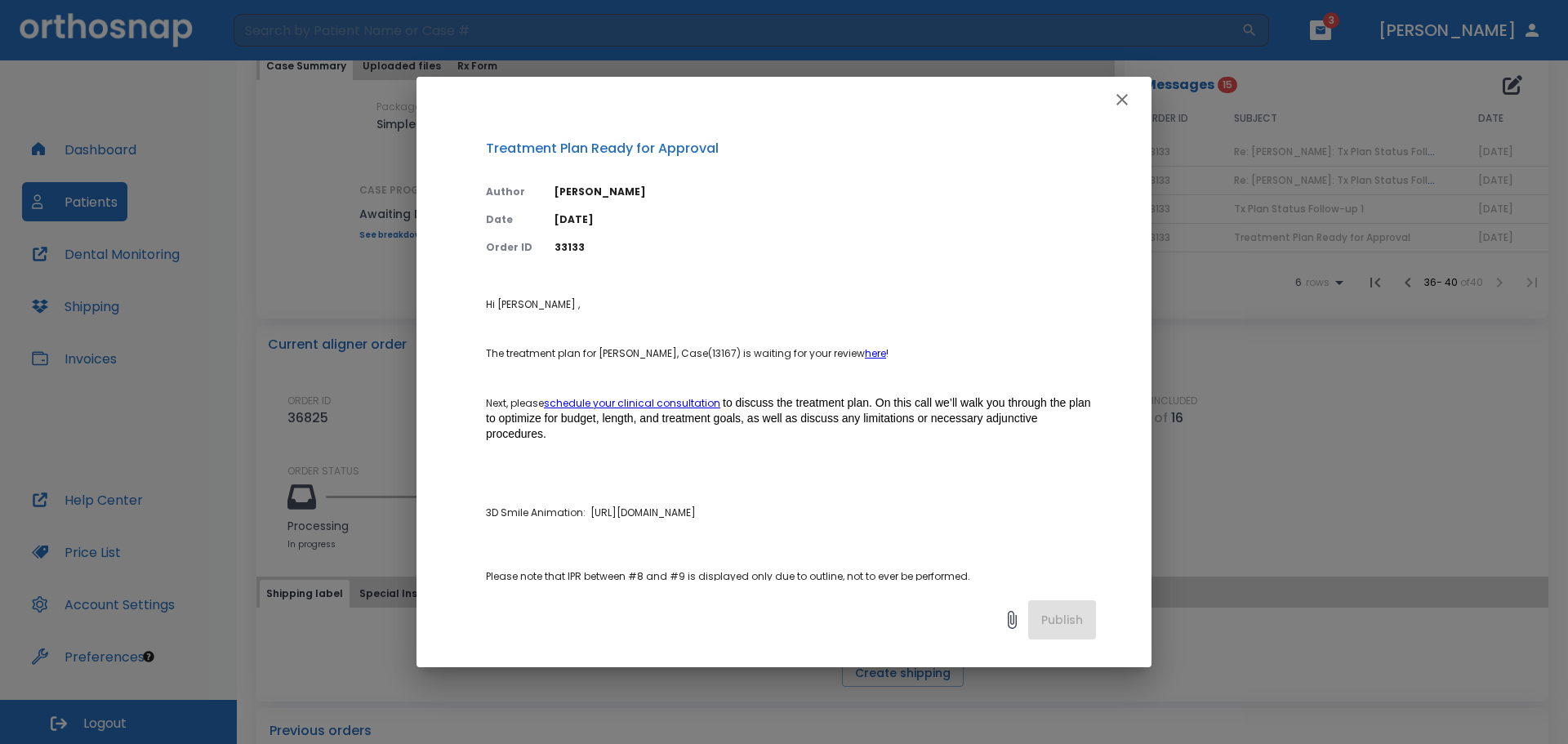
click at [656, 403] on link "schedule your clinical consultation" at bounding box center [632, 403] width 177 height 14
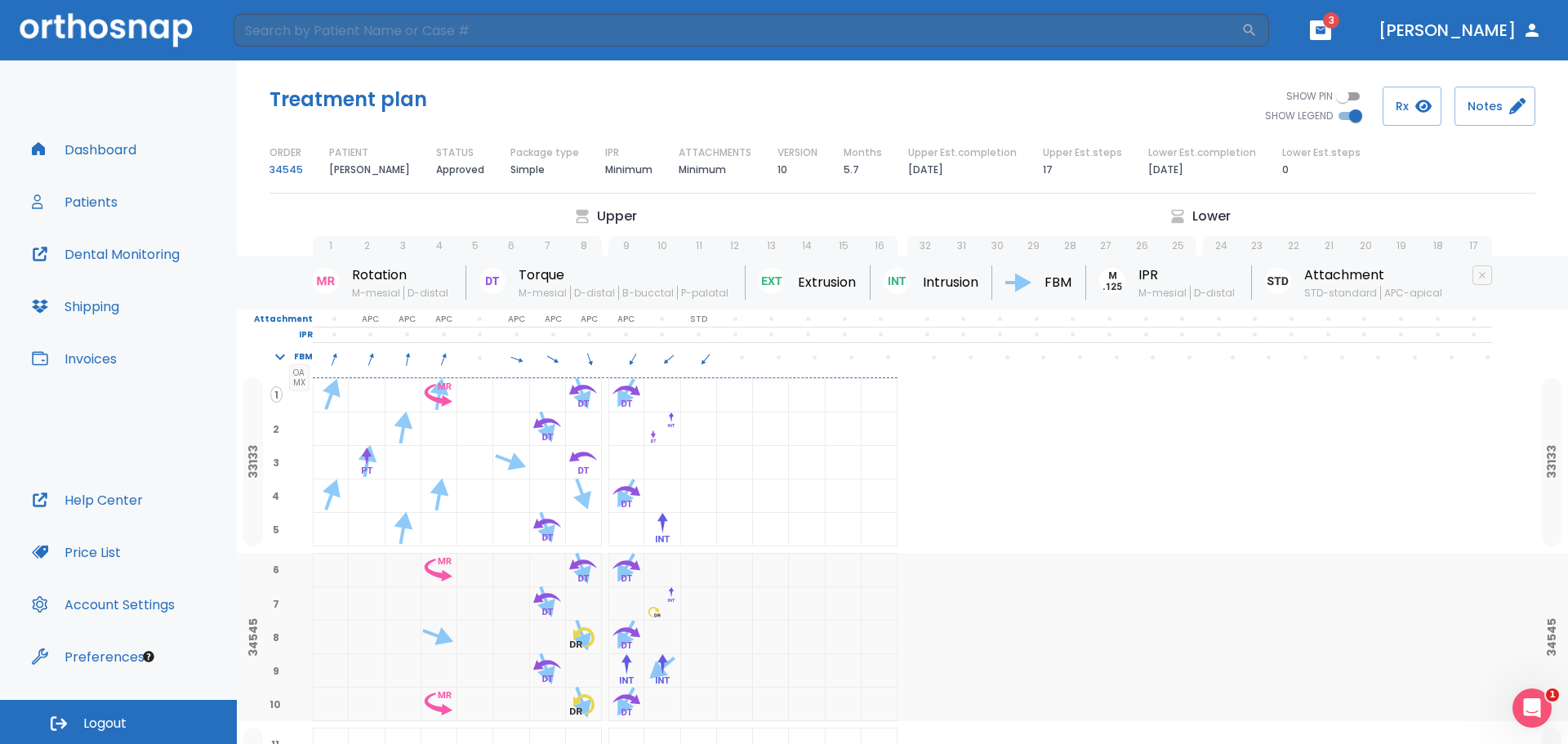
click at [287, 171] on link "34545" at bounding box center [285, 169] width 33 height 20
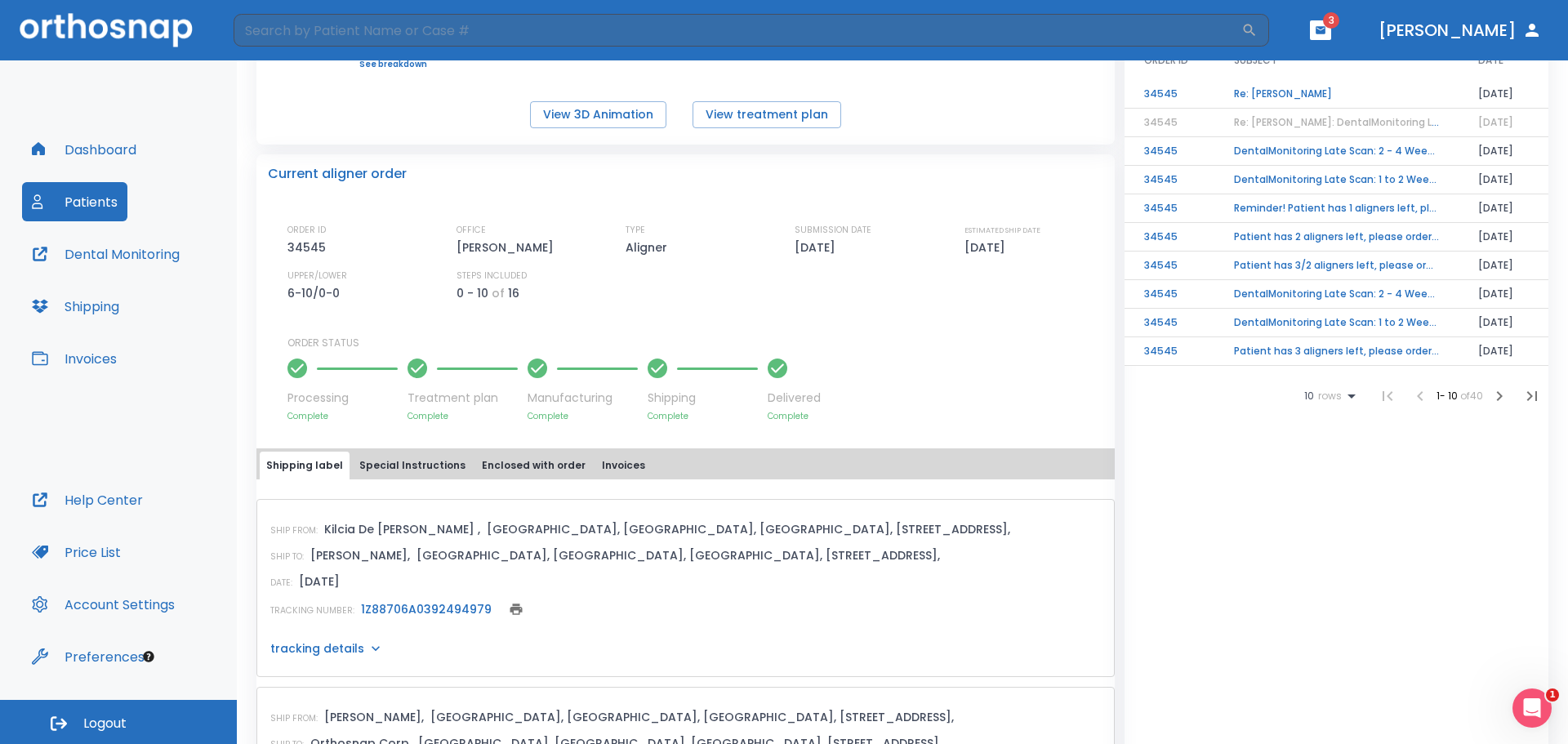
scroll to position [327, 0]
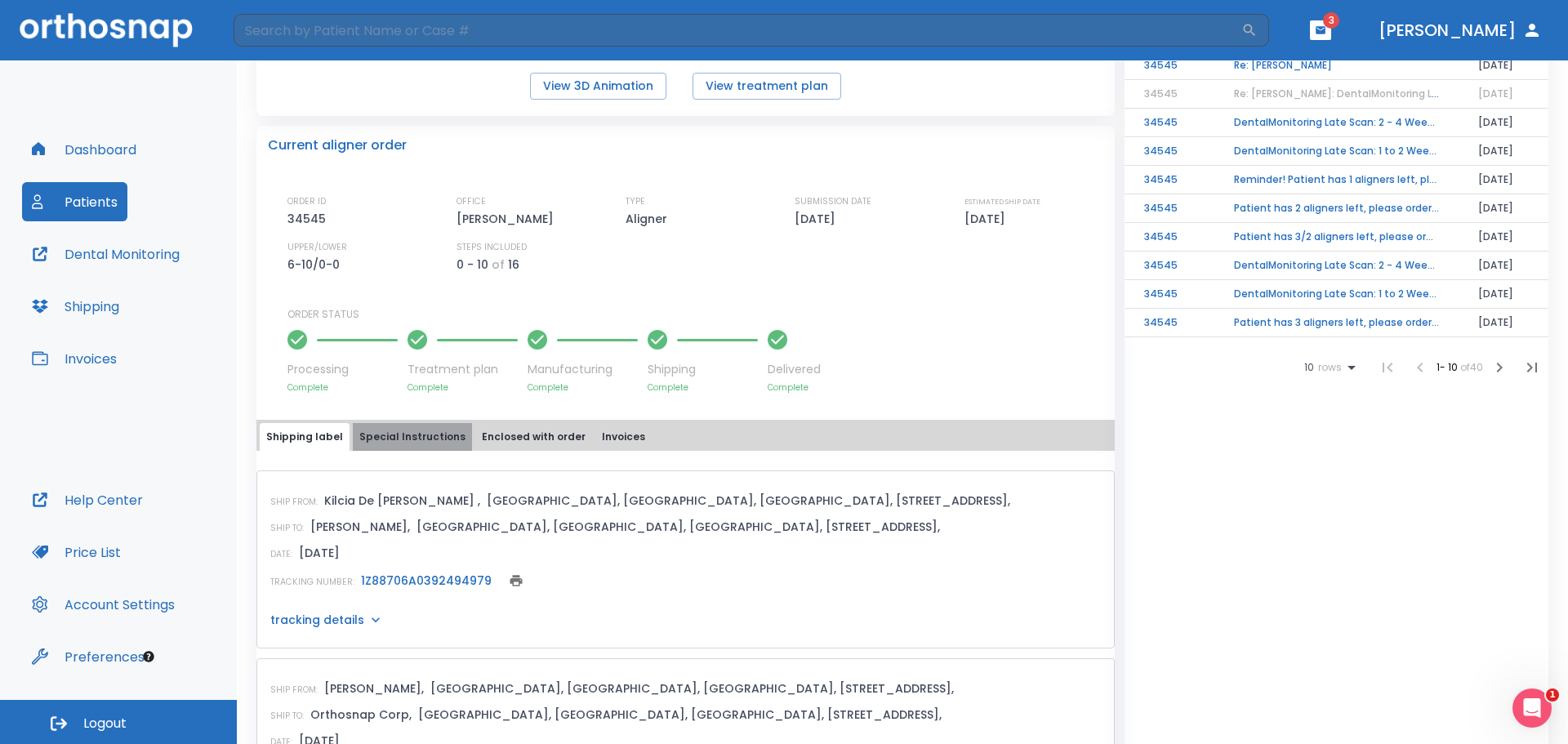
click at [431, 437] on button "Special Instructions" at bounding box center [412, 437] width 119 height 28
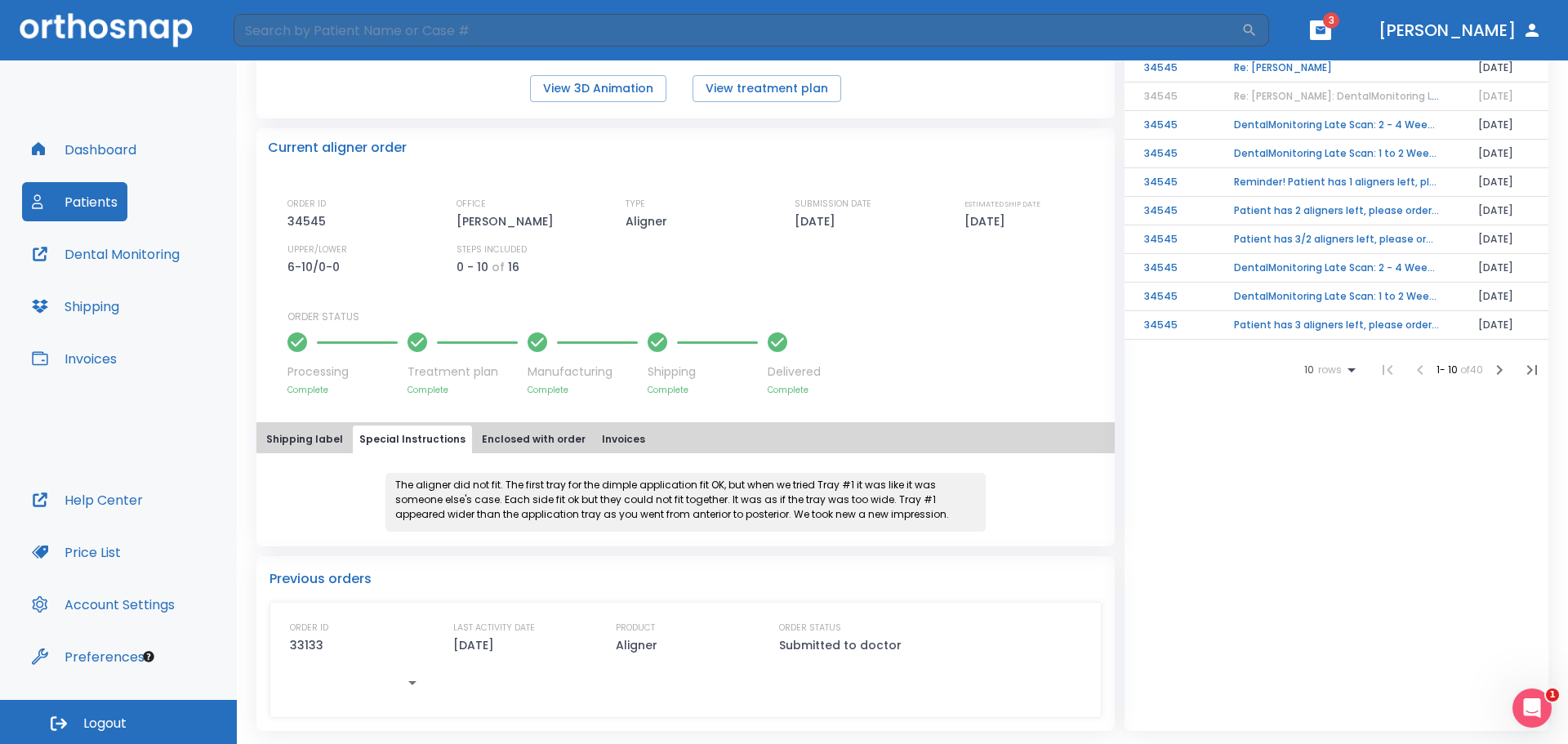
click at [525, 440] on button "Enclosed with order" at bounding box center [534, 439] width 117 height 28
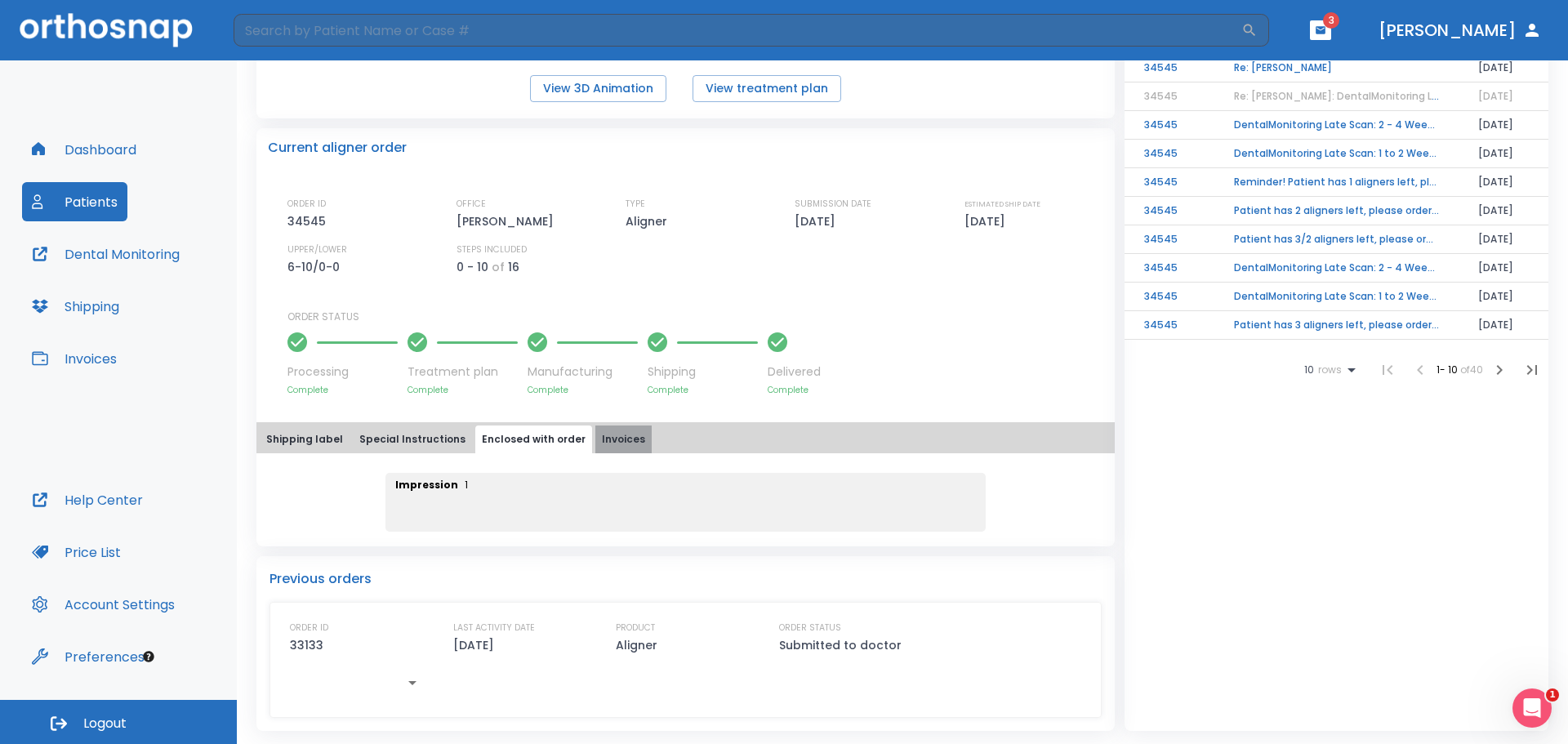
click at [599, 441] on button "Invoices" at bounding box center [623, 439] width 56 height 28
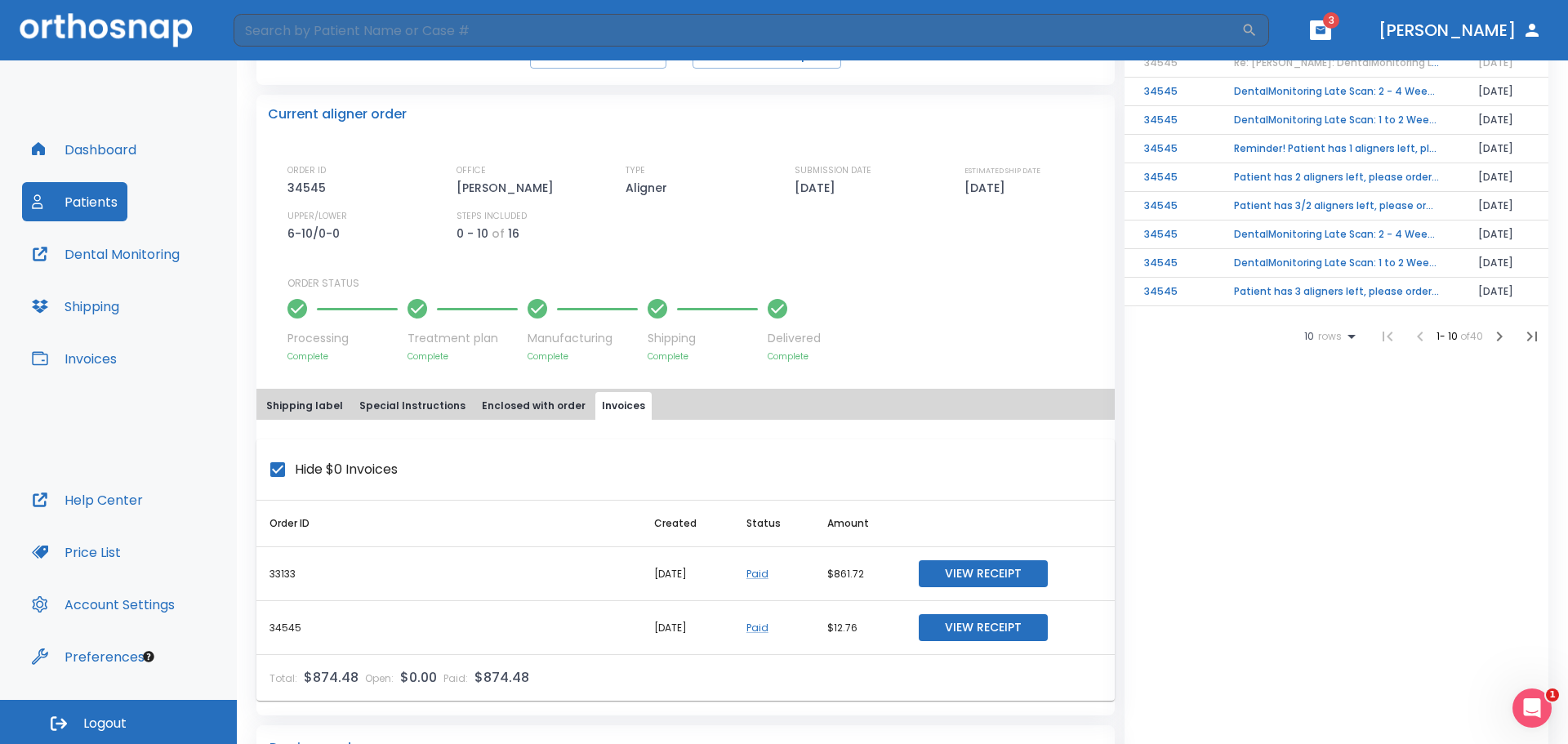
scroll to position [364, 0]
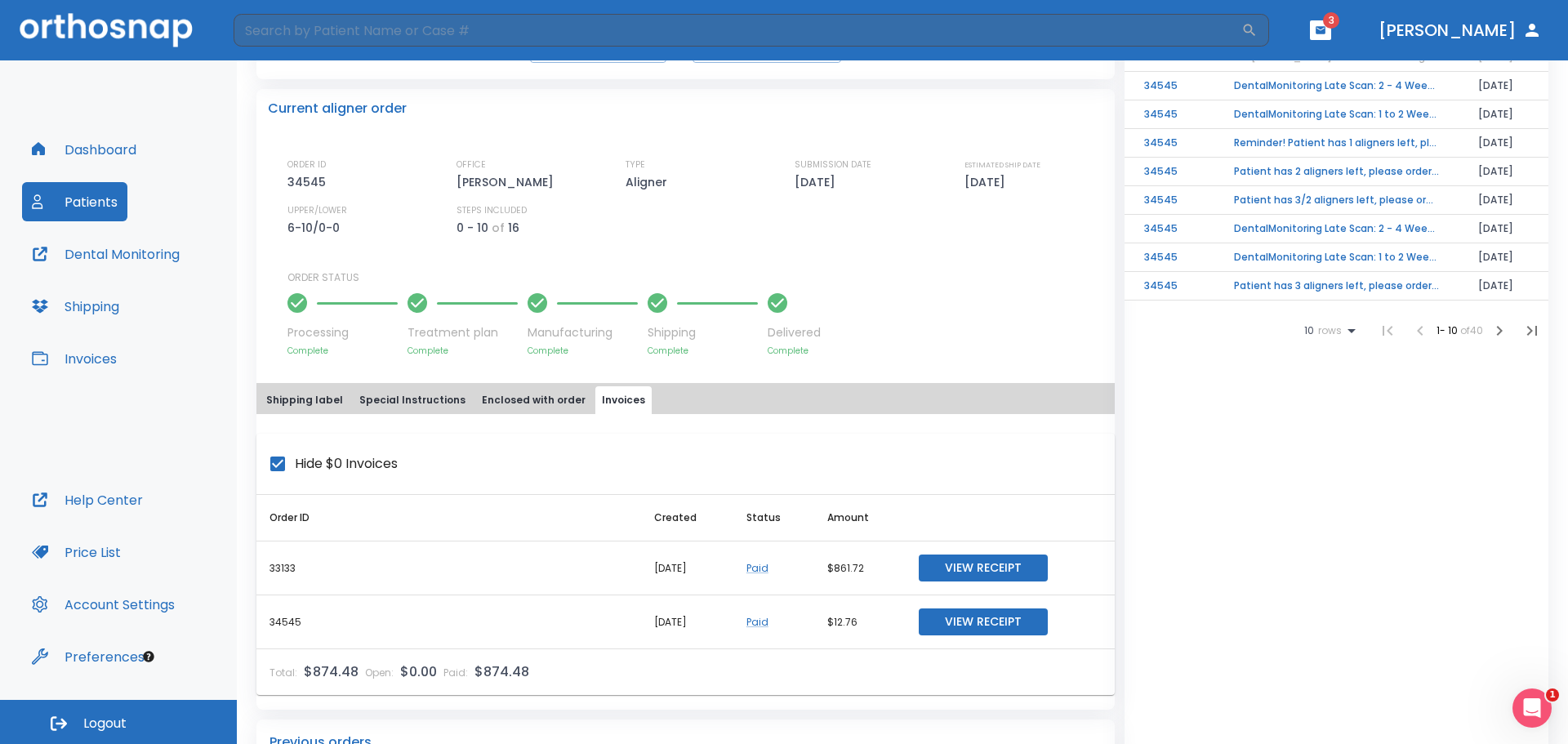
click at [536, 403] on button "Enclosed with order" at bounding box center [534, 400] width 117 height 28
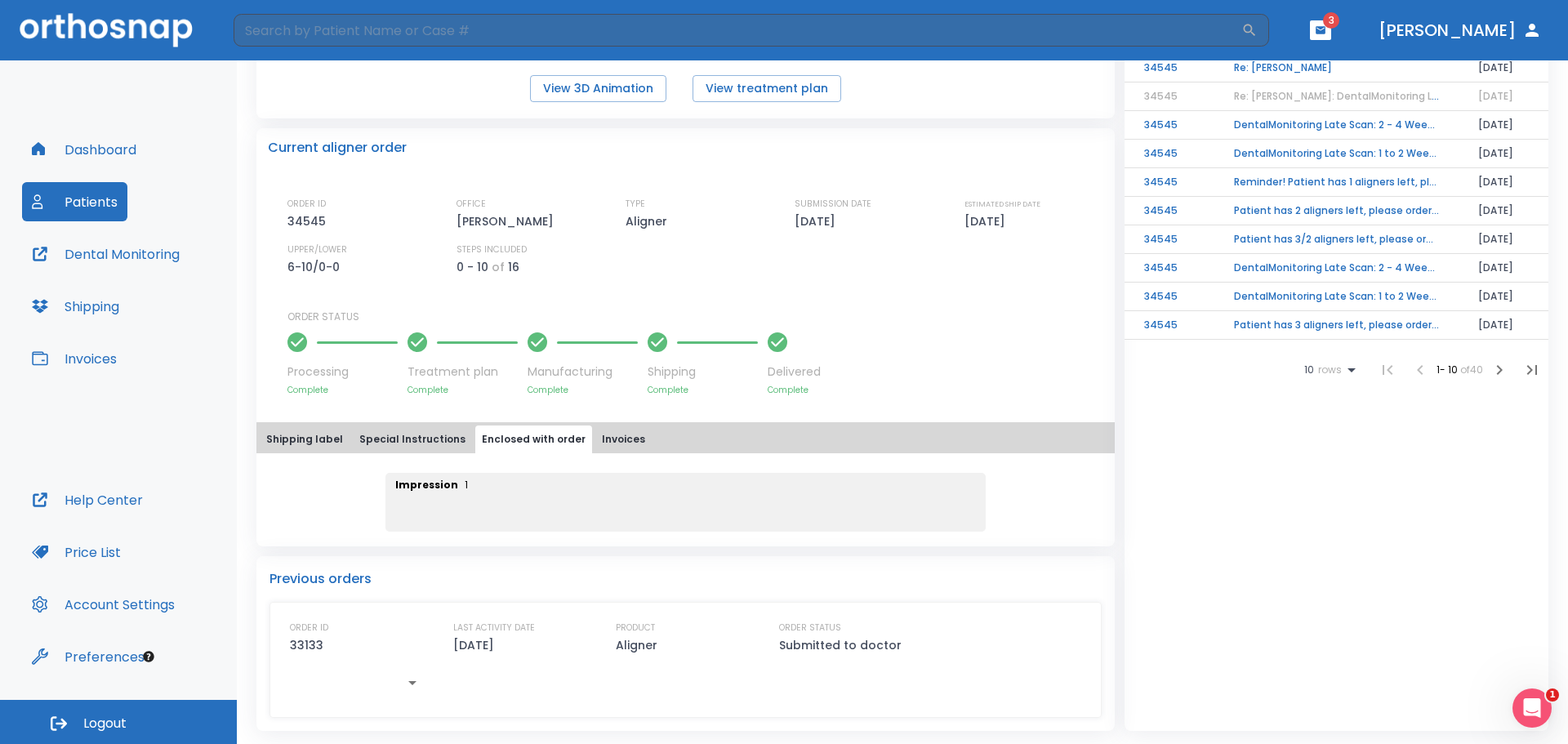
scroll to position [324, 0]
click at [399, 437] on button "Special Instructions" at bounding box center [412, 439] width 119 height 28
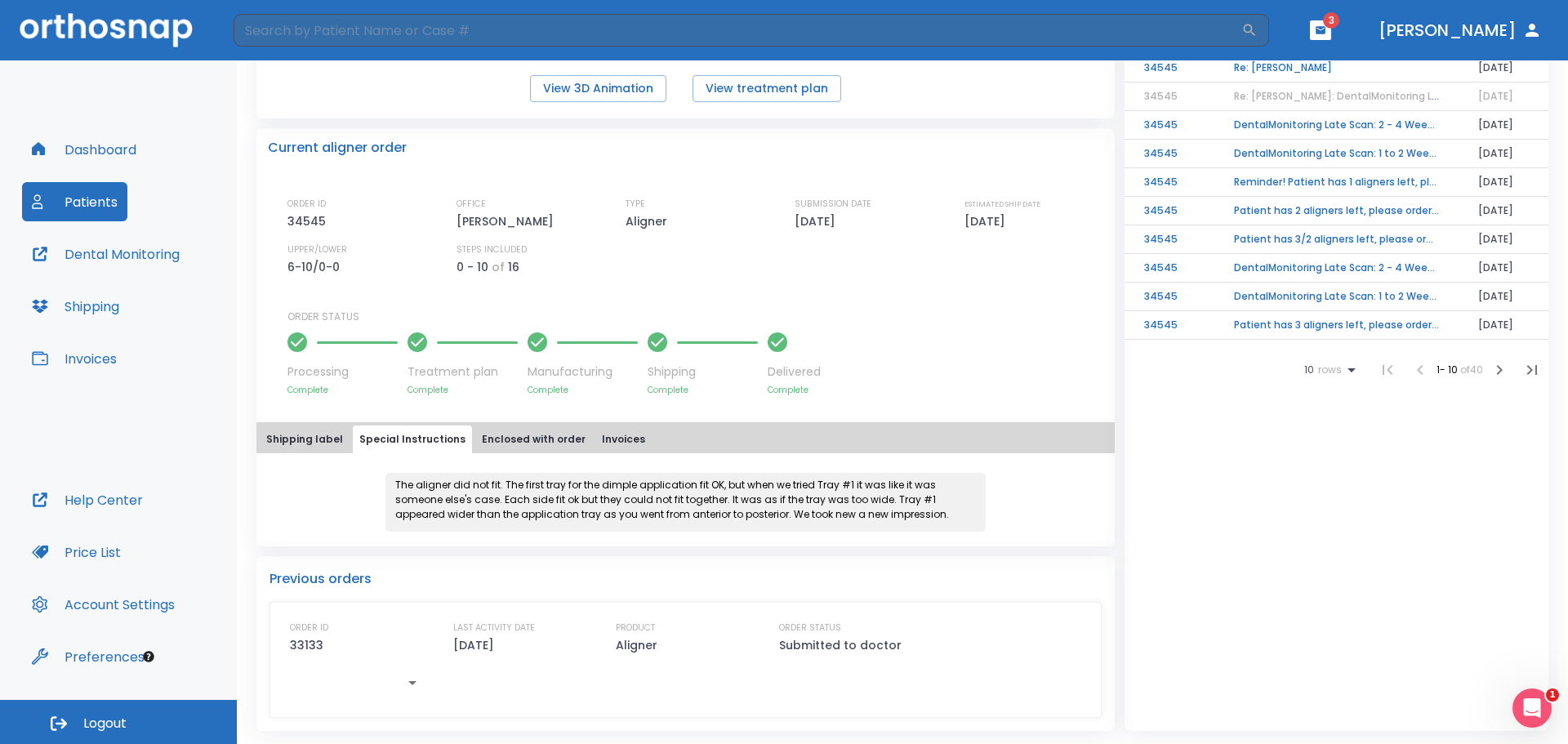
click at [328, 441] on button "Shipping label" at bounding box center [305, 439] width 90 height 28
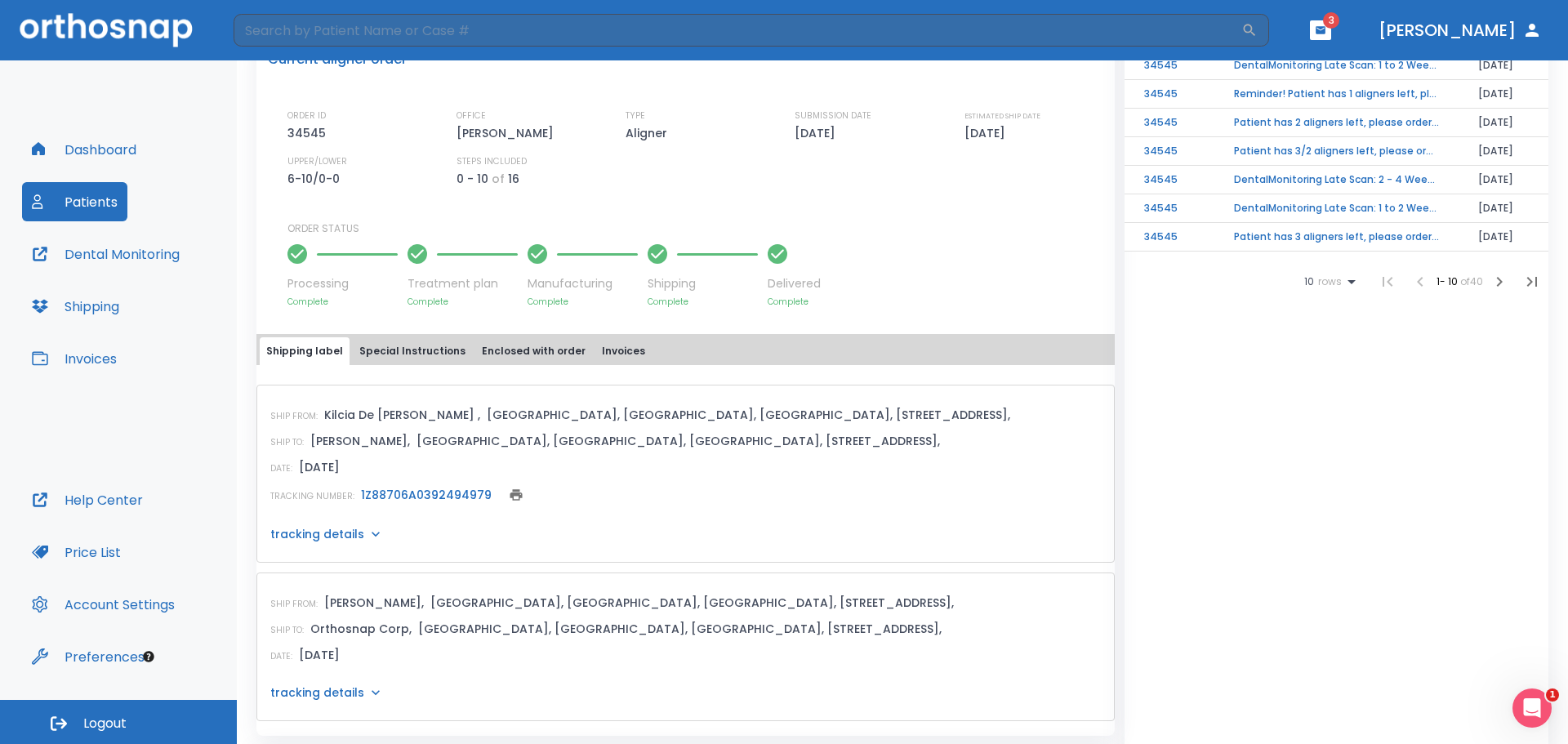
scroll to position [357, 0]
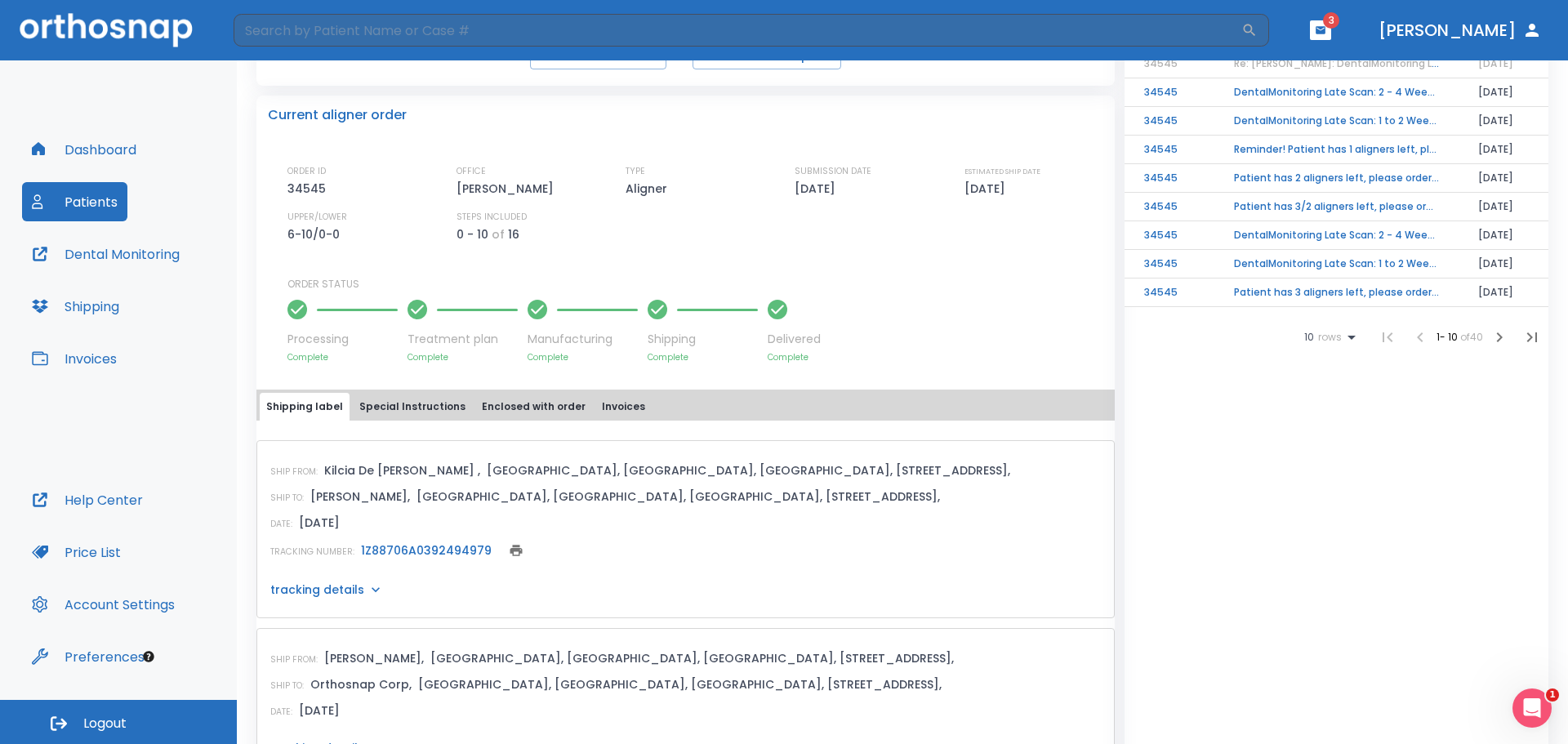
click at [1344, 205] on td "Patient has 3/2 aligners left, please order next set!" at bounding box center [1337, 207] width 245 height 29
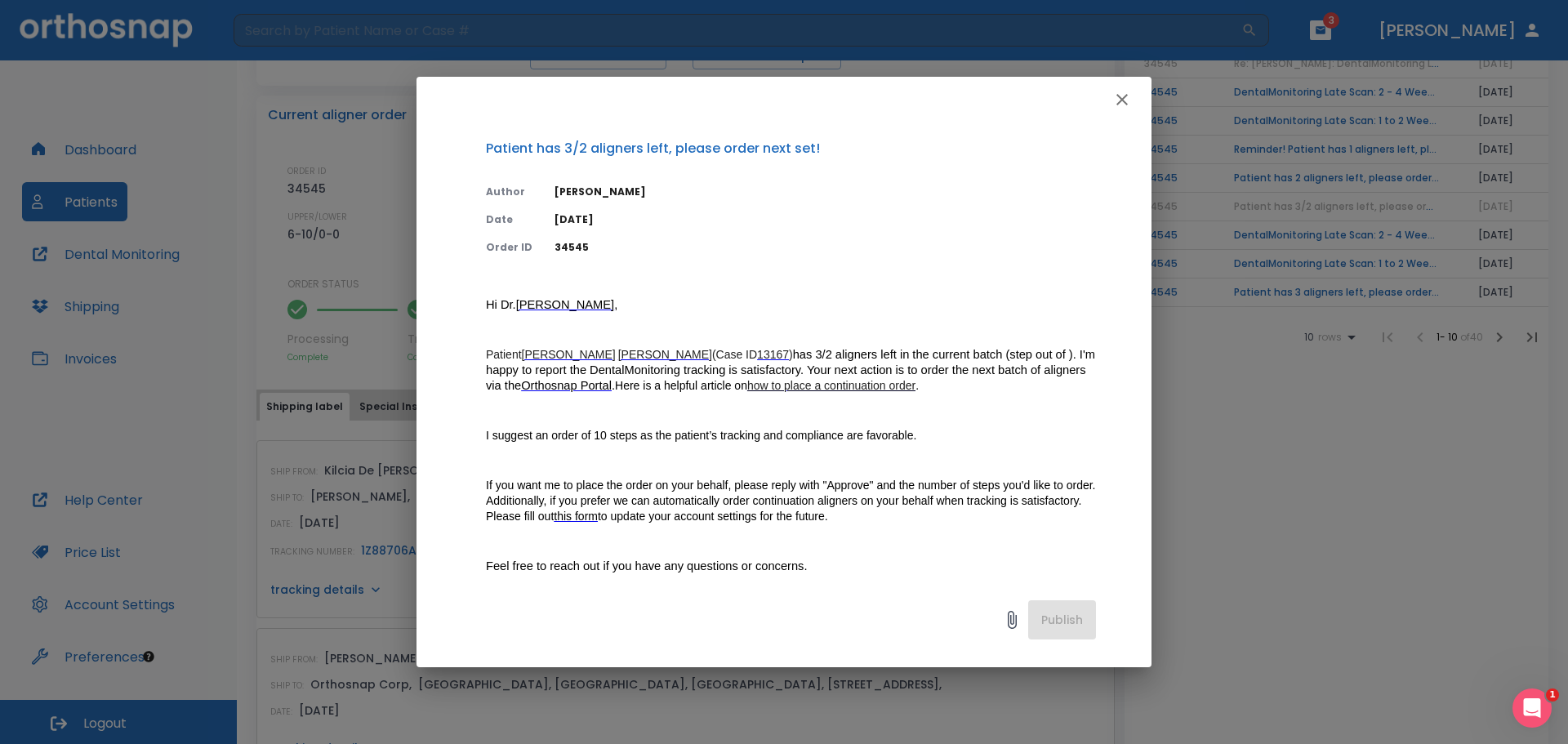
click at [804, 386] on ins "how to place a continuation order" at bounding box center [832, 385] width 168 height 13
